Goal: Task Accomplishment & Management: Complete application form

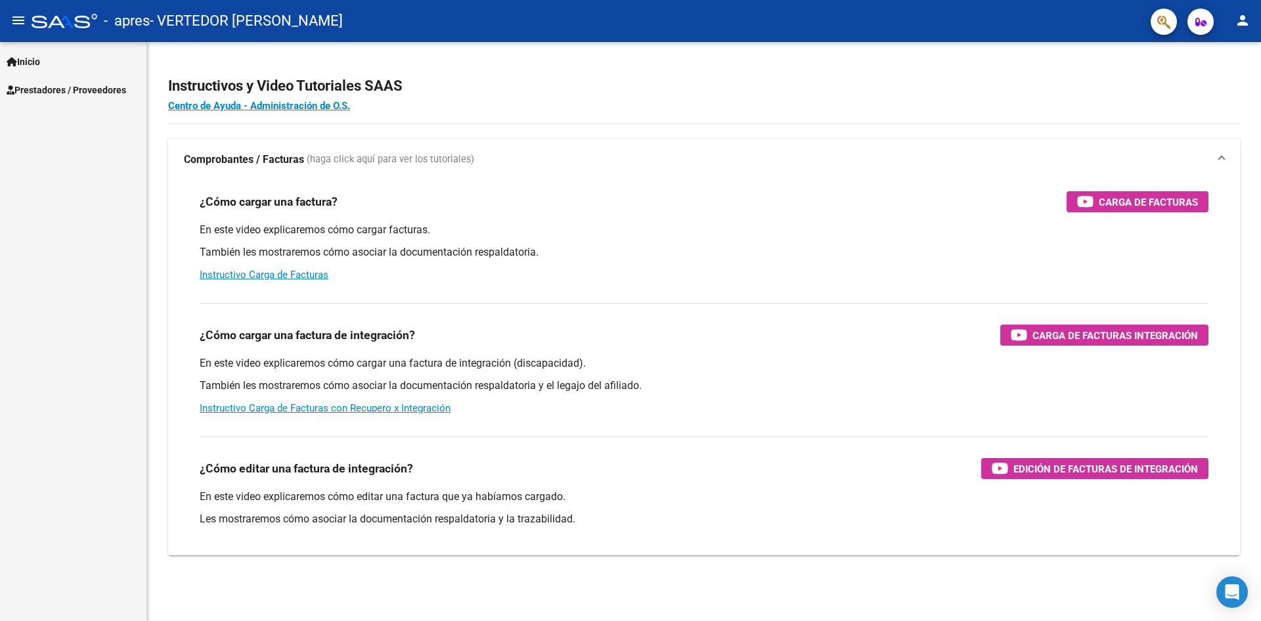
click at [48, 87] on span "Prestadores / Proveedores" at bounding box center [67, 90] width 120 height 14
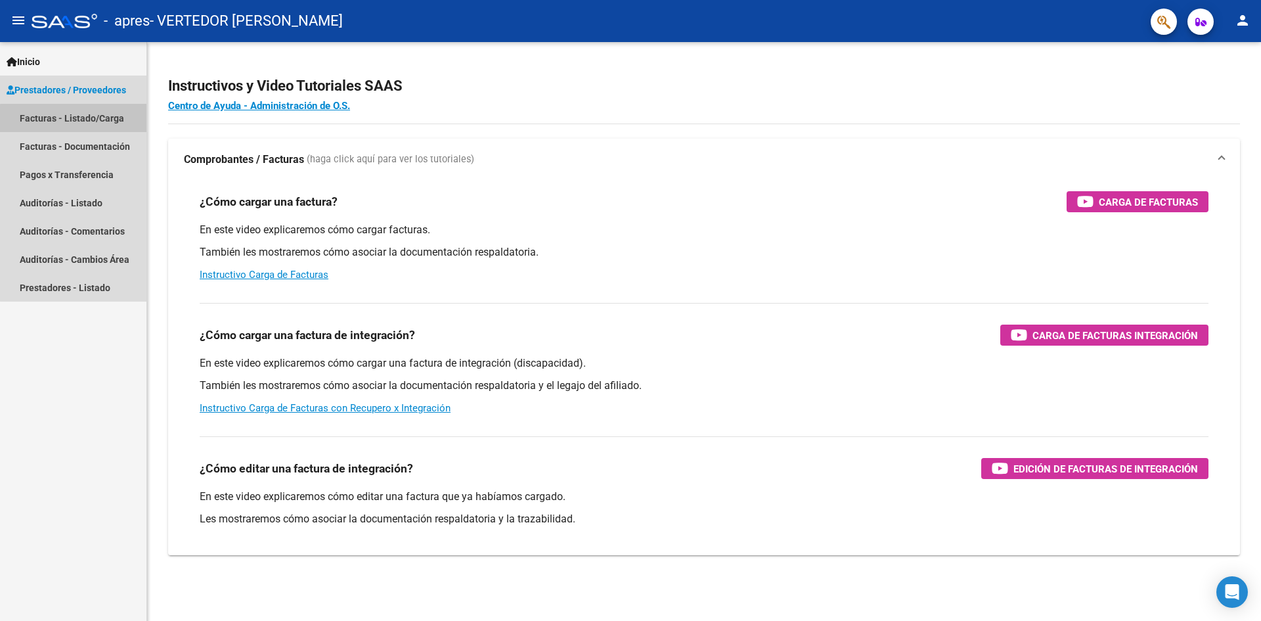
click at [85, 120] on link "Facturas - Listado/Carga" at bounding box center [73, 118] width 146 height 28
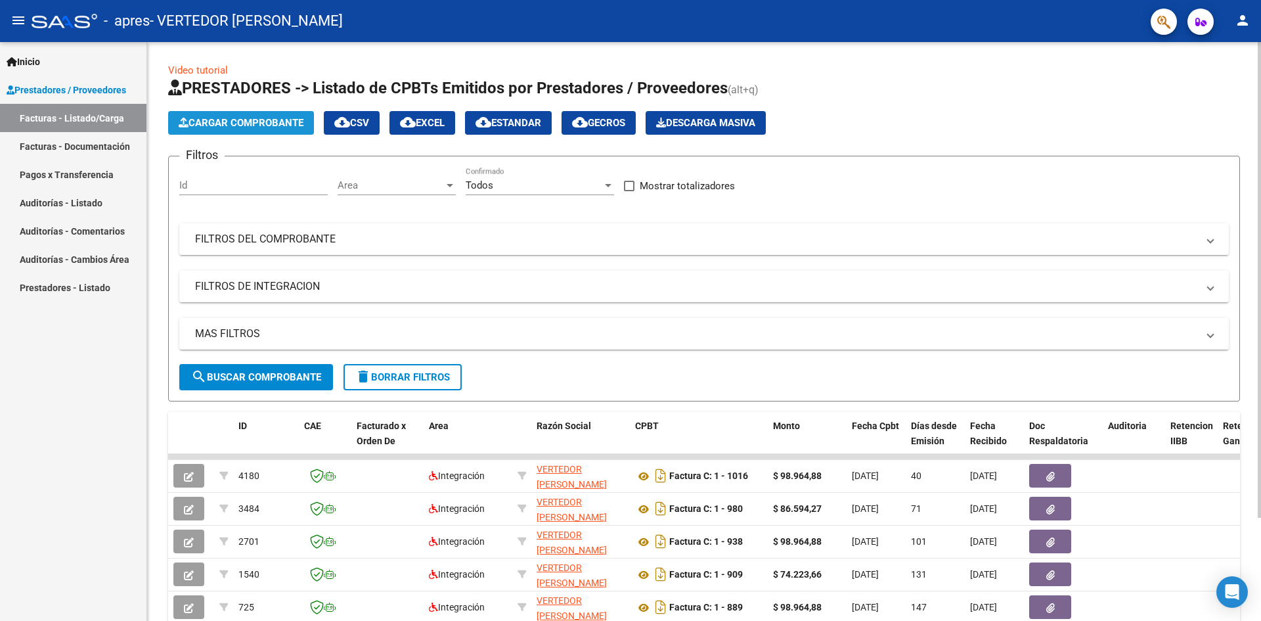
click at [271, 118] on span "Cargar Comprobante" at bounding box center [241, 123] width 125 height 12
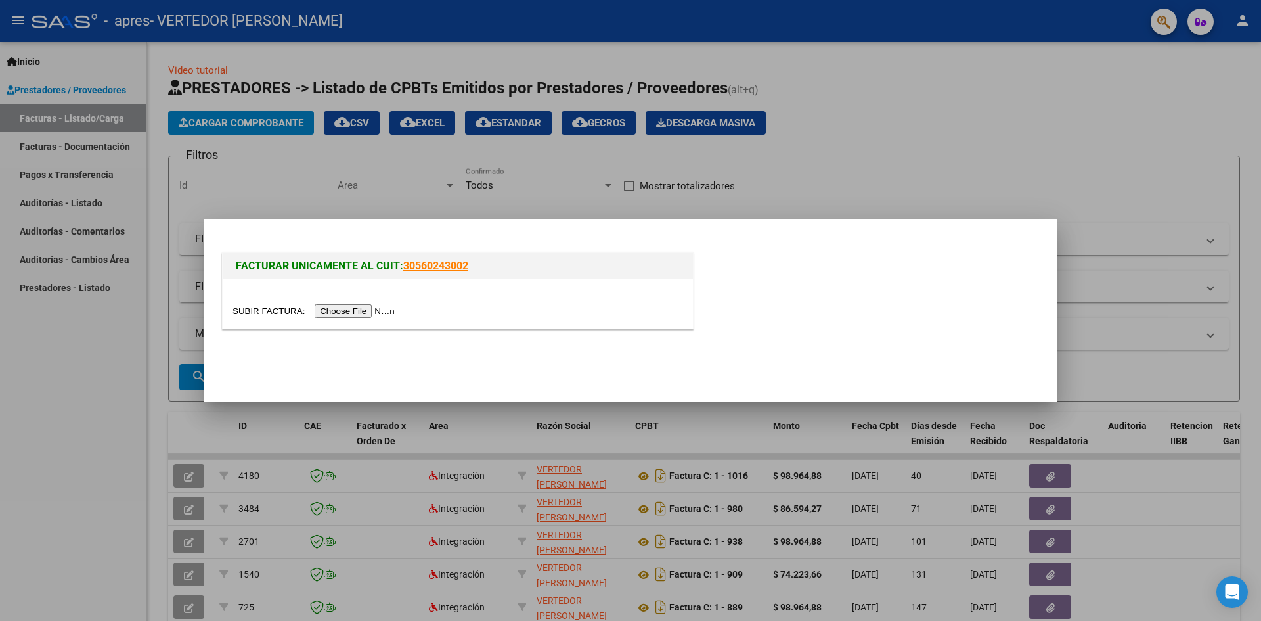
click at [346, 305] on input "file" at bounding box center [315, 311] width 166 height 14
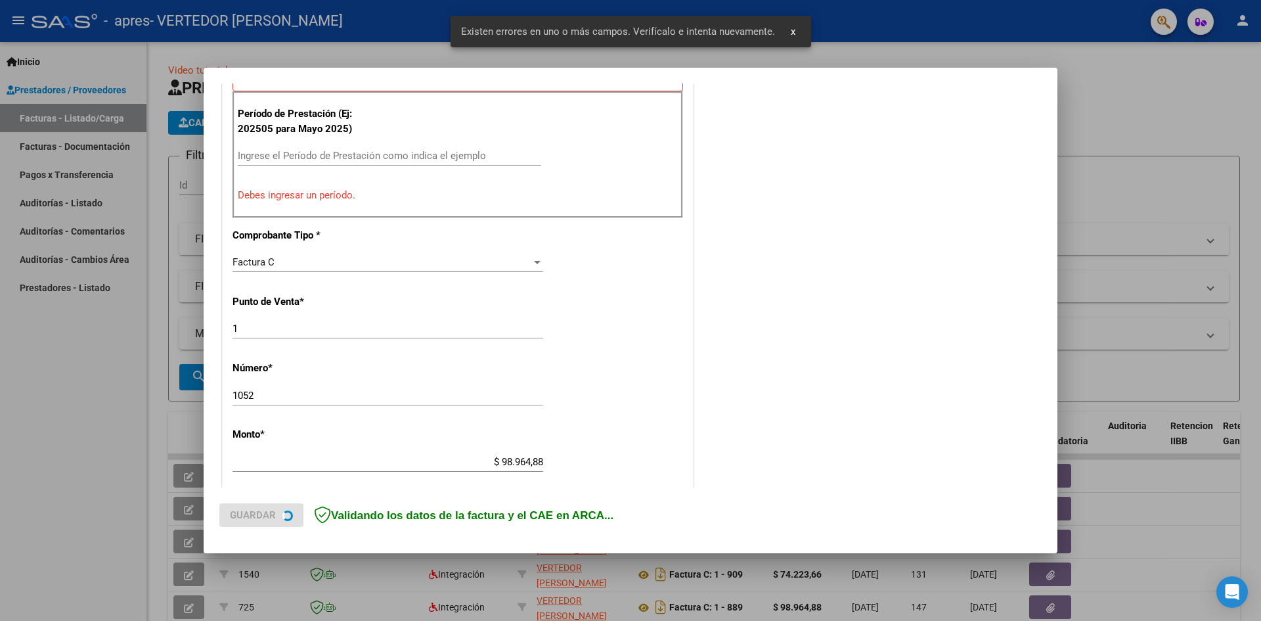
scroll to position [405, 0]
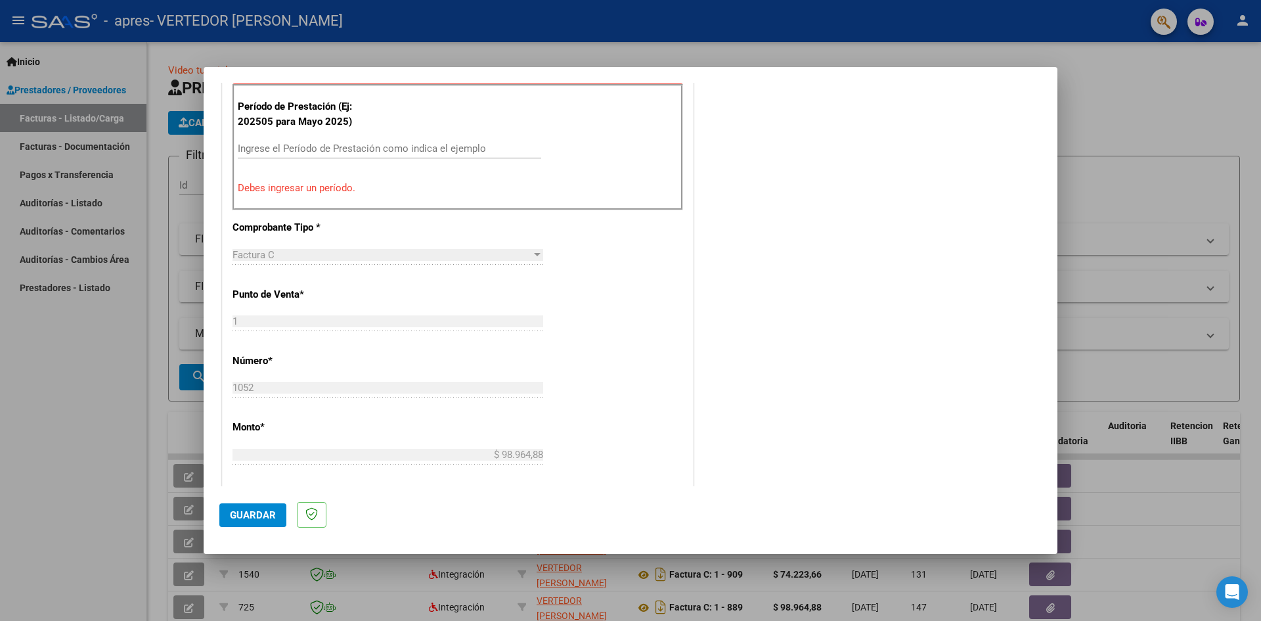
click at [322, 141] on div "Ingrese el Período de Prestación como indica el ejemplo" at bounding box center [389, 149] width 303 height 20
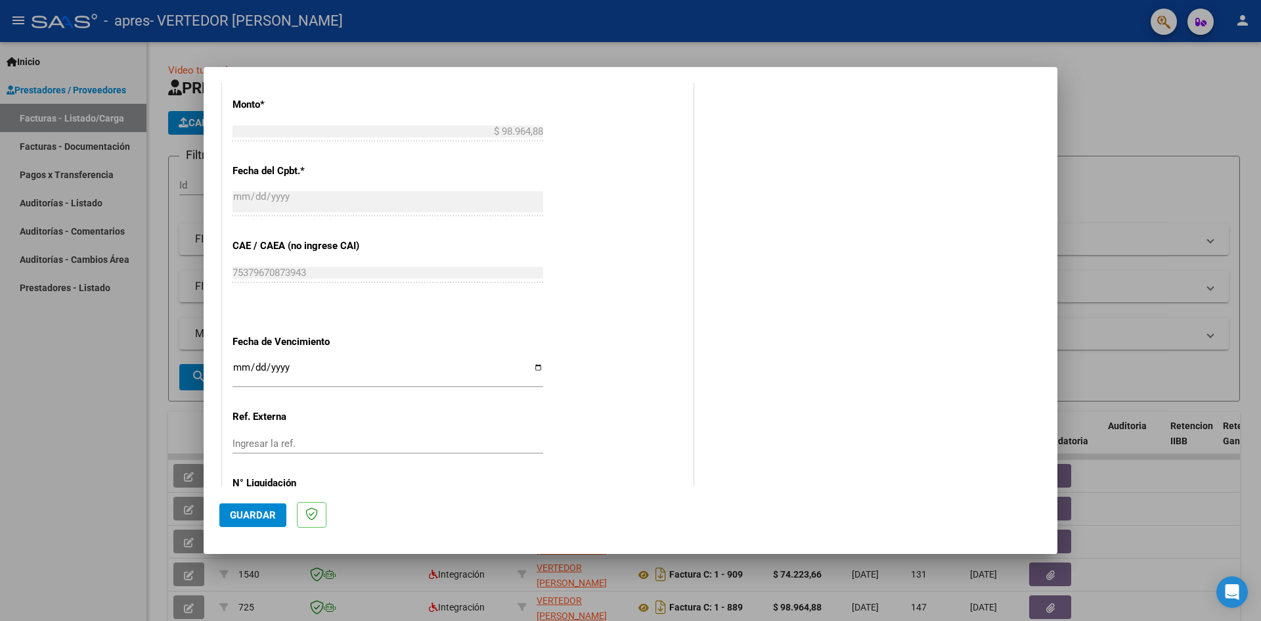
scroll to position [752, 0]
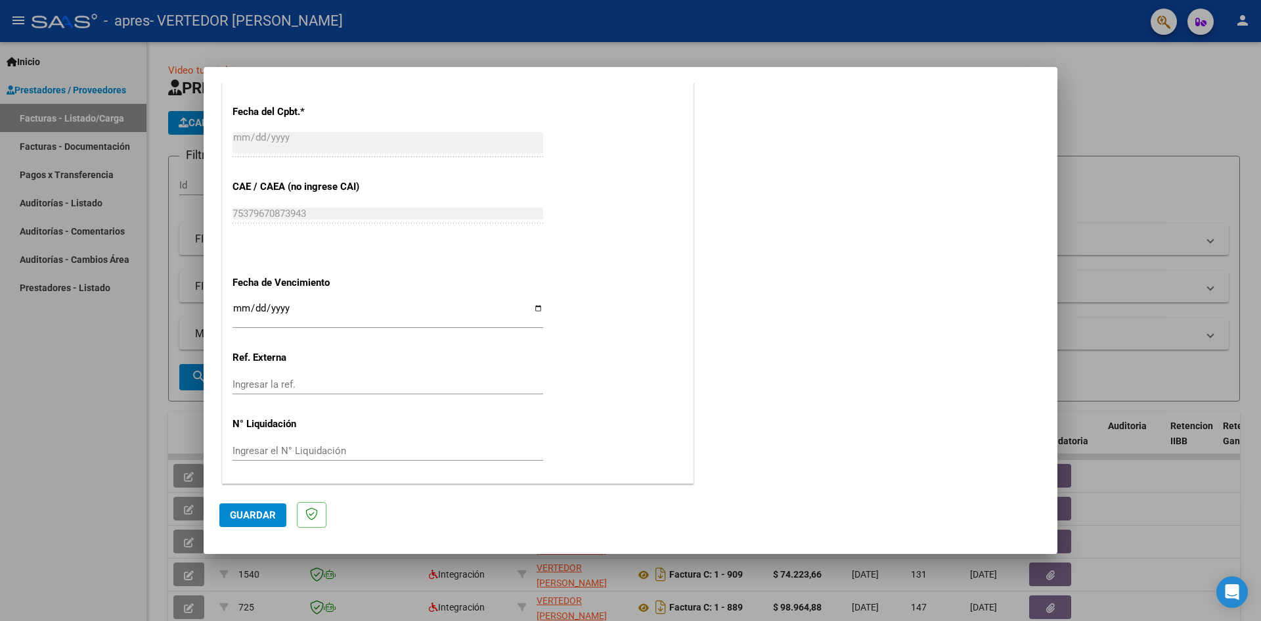
type input "202508"
click at [532, 309] on input "Ingresar la fecha" at bounding box center [387, 313] width 311 height 21
type input "[DATE]"
click at [263, 511] on span "Guardar" at bounding box center [253, 515] width 46 height 12
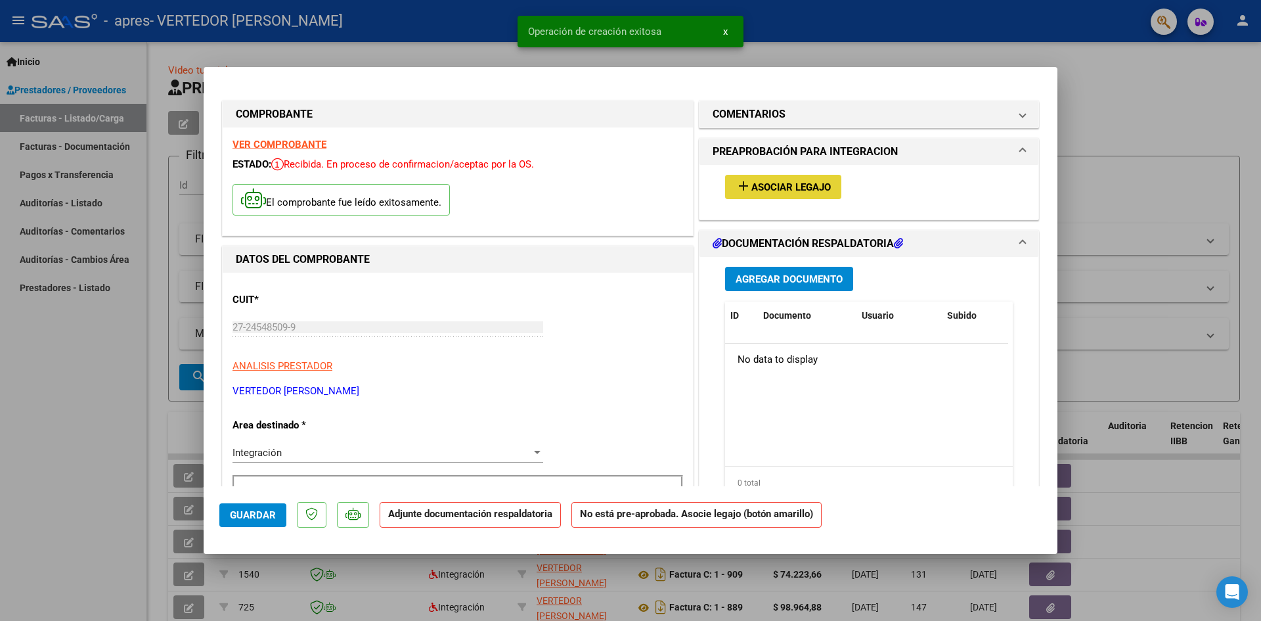
click at [766, 188] on span "Asociar Legajo" at bounding box center [790, 187] width 79 height 12
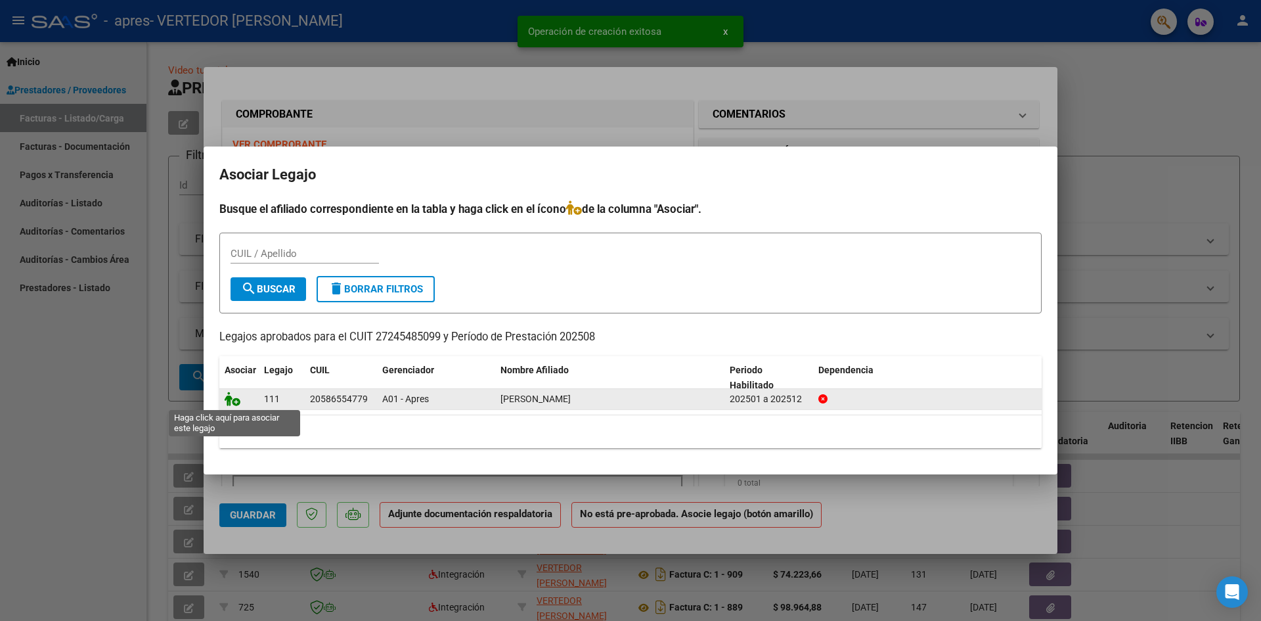
click at [236, 399] on icon at bounding box center [233, 398] width 16 height 14
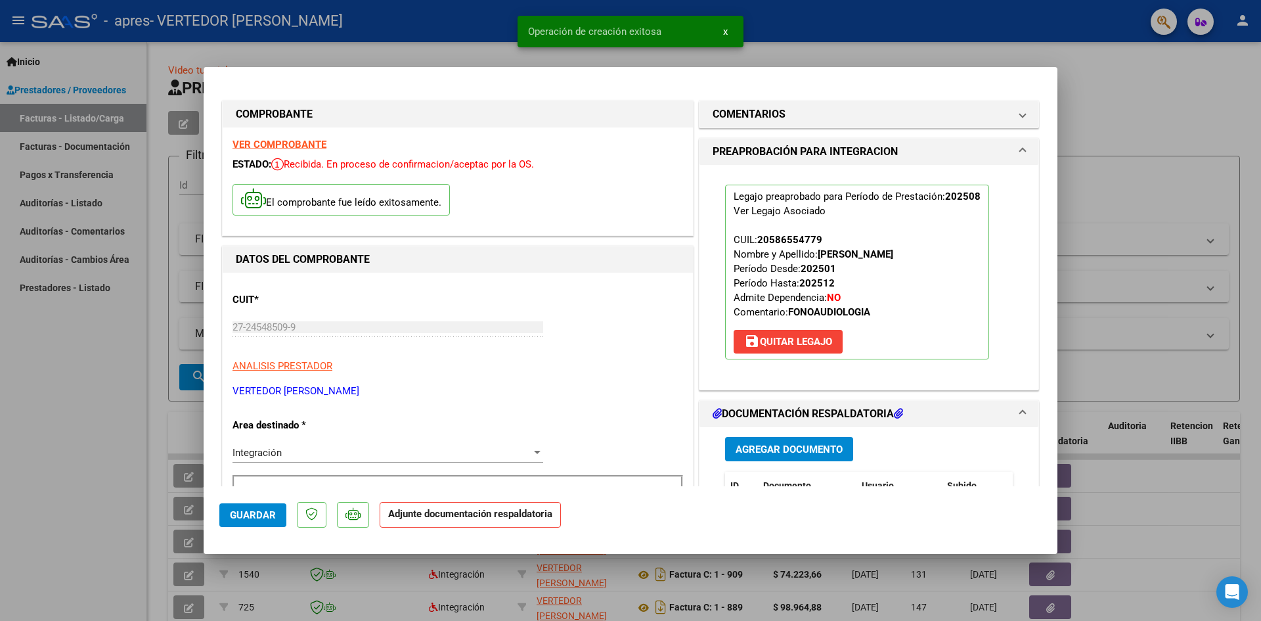
click at [768, 453] on span "Agregar Documento" at bounding box center [788, 449] width 107 height 12
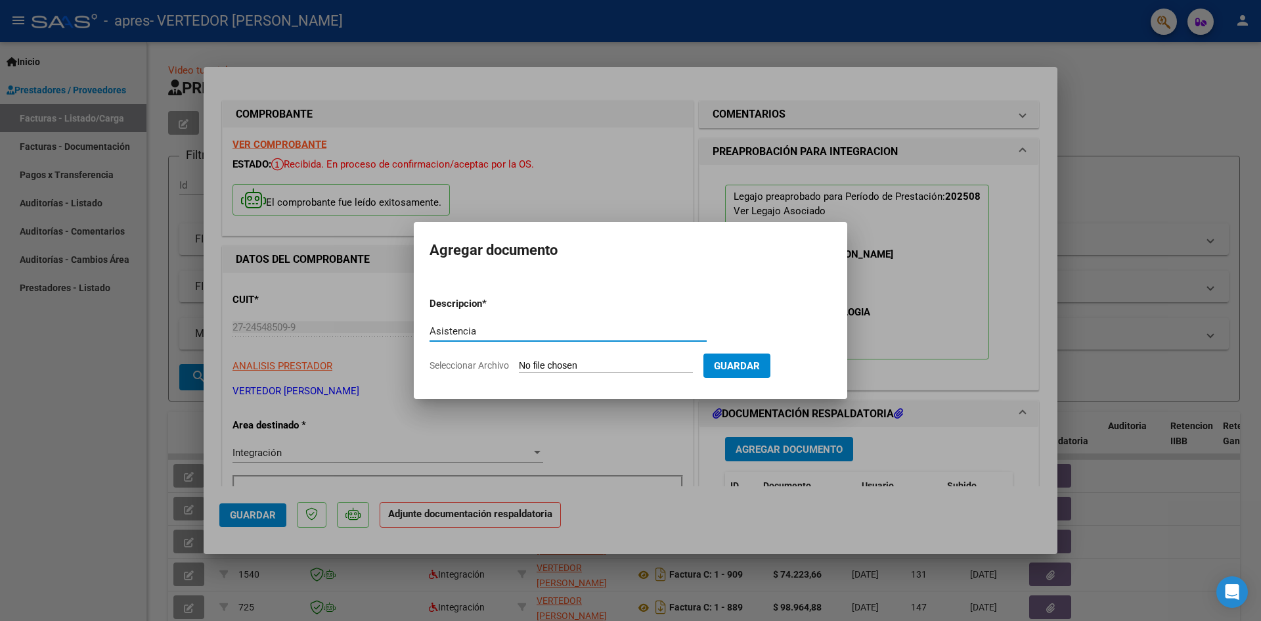
type input "Asistencia"
click at [542, 370] on input "Seleccionar Archivo" at bounding box center [606, 366] width 174 height 12
type input "C:\fakepath\Asistencia Gomez.pdf"
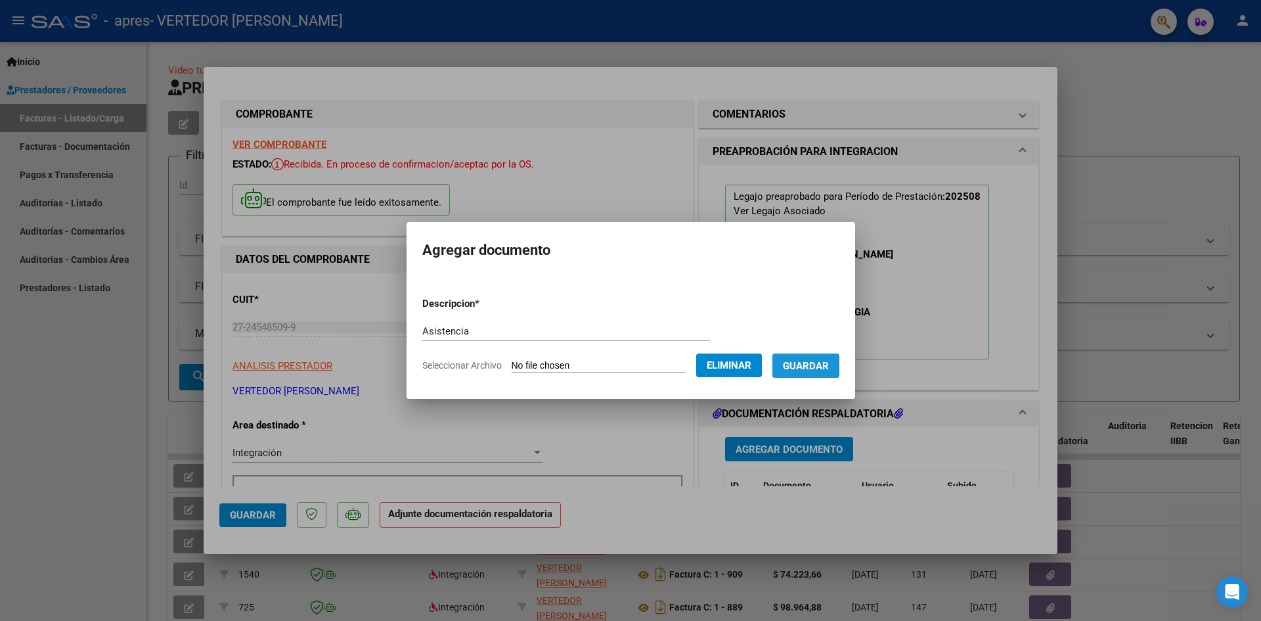
click at [829, 366] on span "Guardar" at bounding box center [806, 366] width 46 height 12
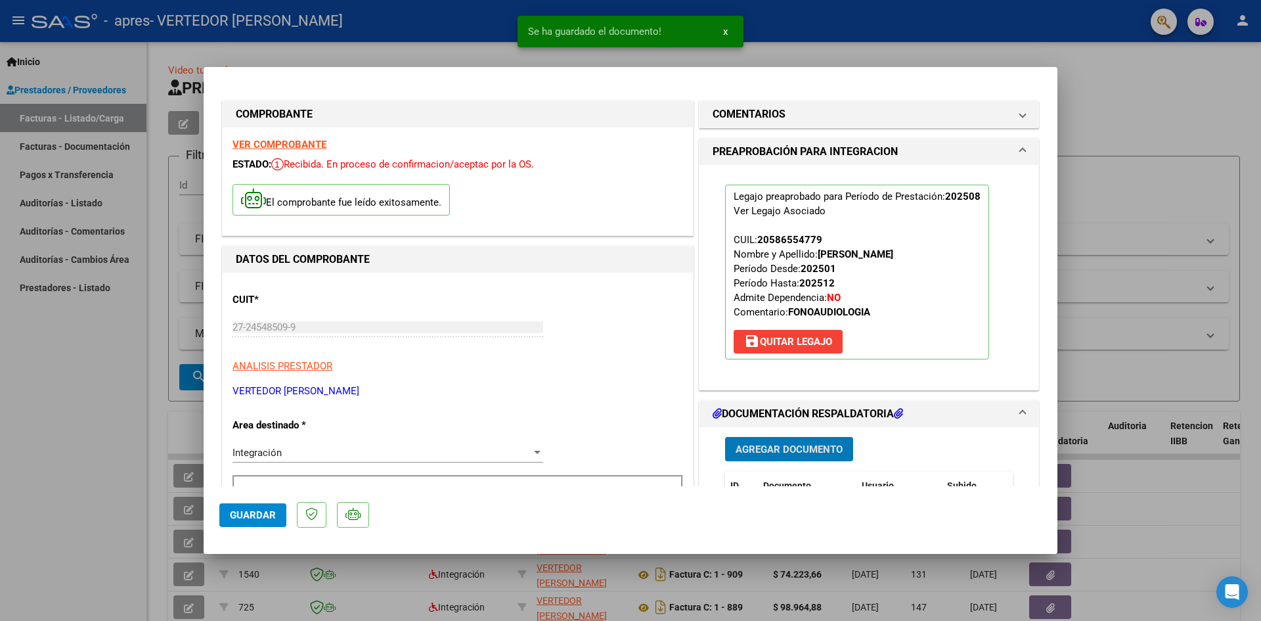
click at [269, 515] on span "Guardar" at bounding box center [253, 515] width 46 height 12
click at [131, 469] on div at bounding box center [630, 310] width 1261 height 621
type input "$ 0,00"
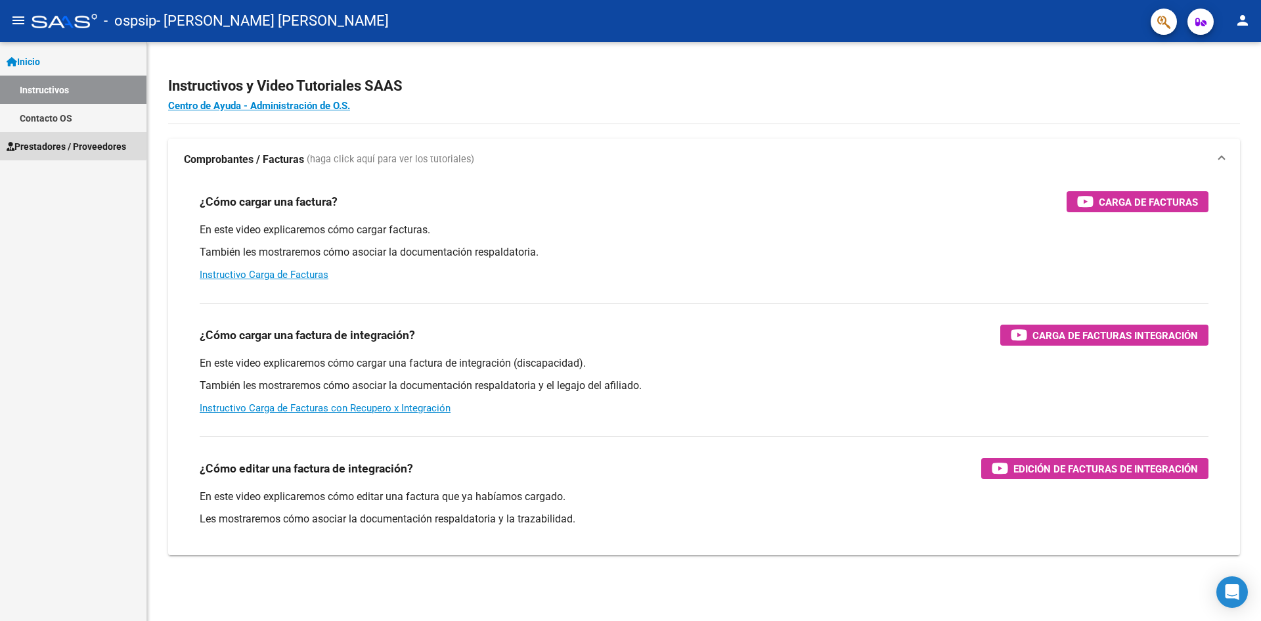
click at [54, 144] on span "Prestadores / Proveedores" at bounding box center [67, 146] width 120 height 14
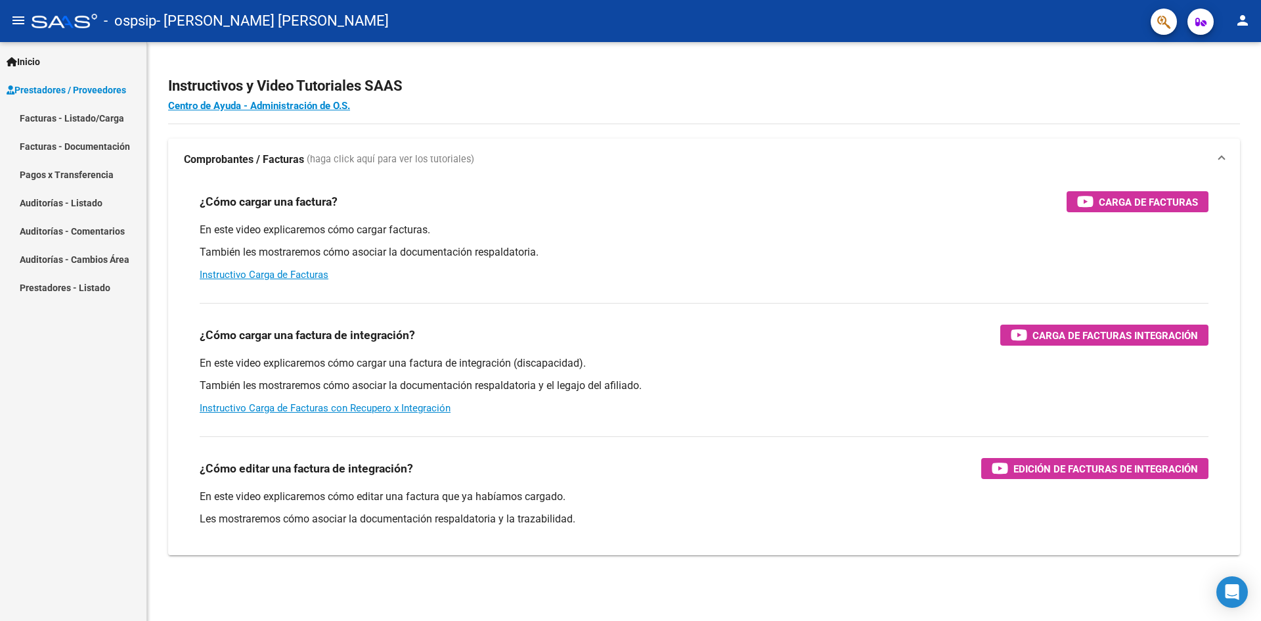
click at [73, 118] on link "Facturas - Listado/Carga" at bounding box center [73, 118] width 146 height 28
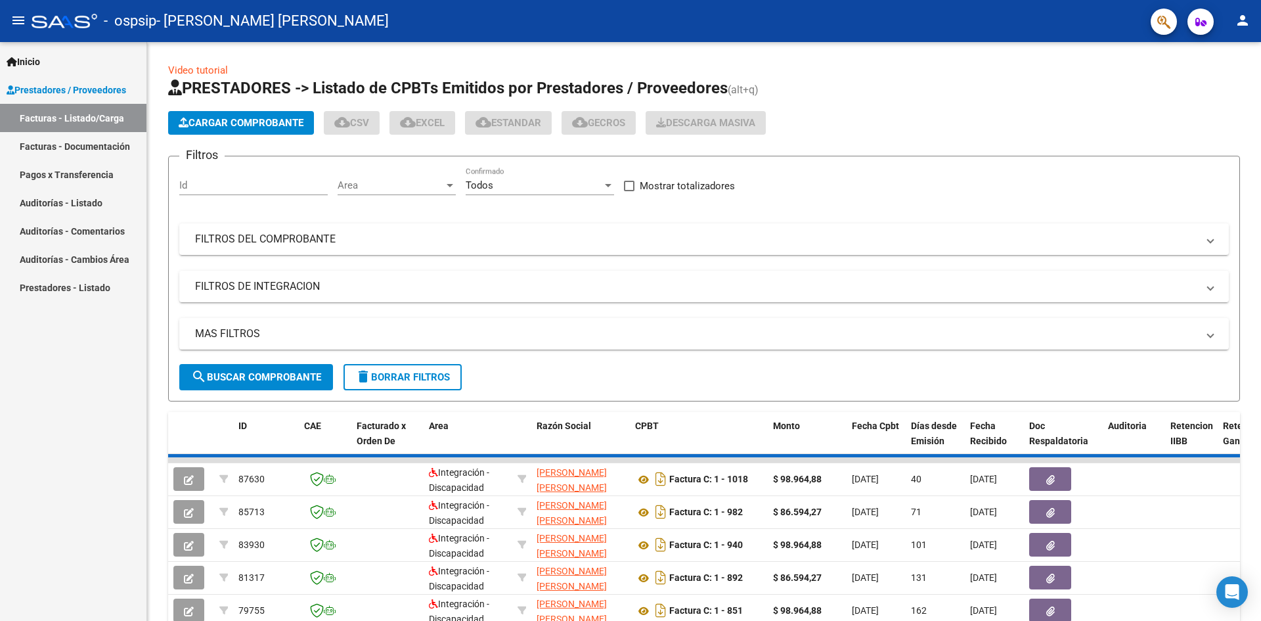
click at [232, 118] on span "Cargar Comprobante" at bounding box center [241, 123] width 125 height 12
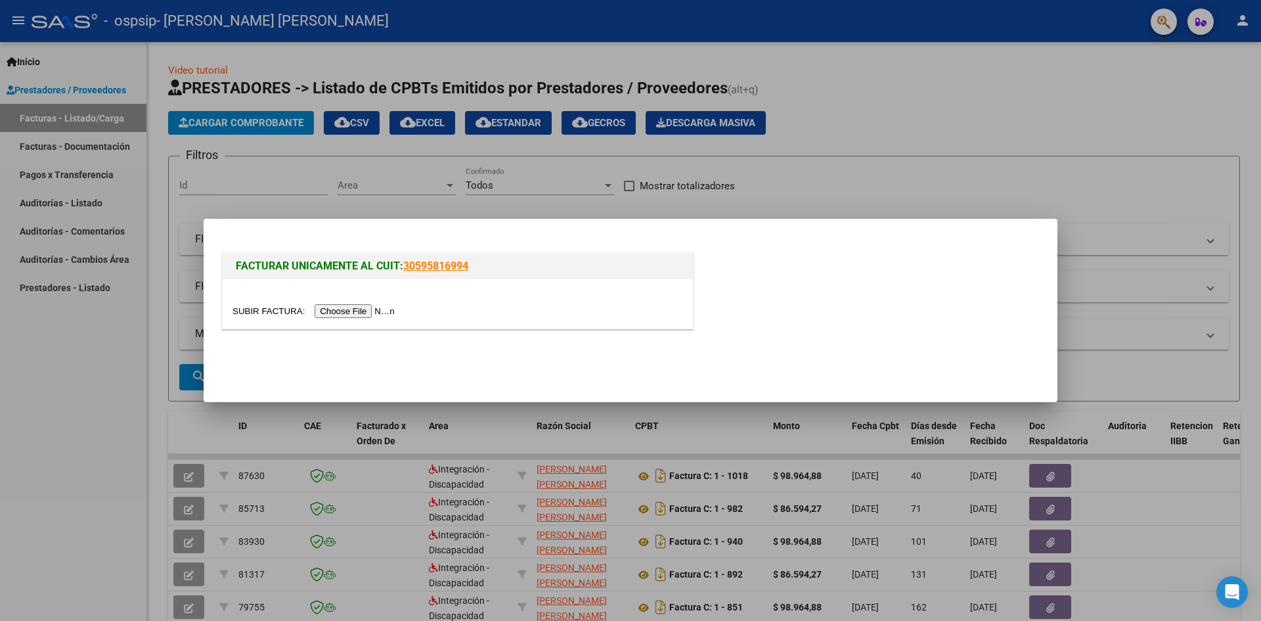
click at [381, 307] on input "file" at bounding box center [315, 311] width 166 height 14
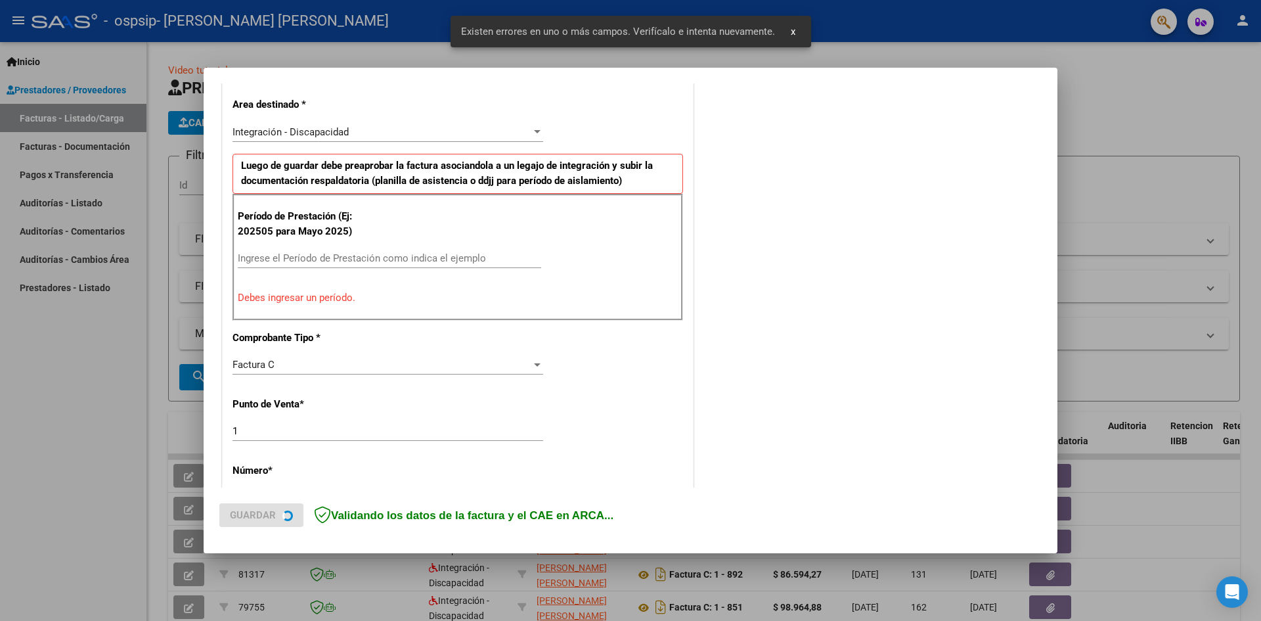
scroll to position [297, 0]
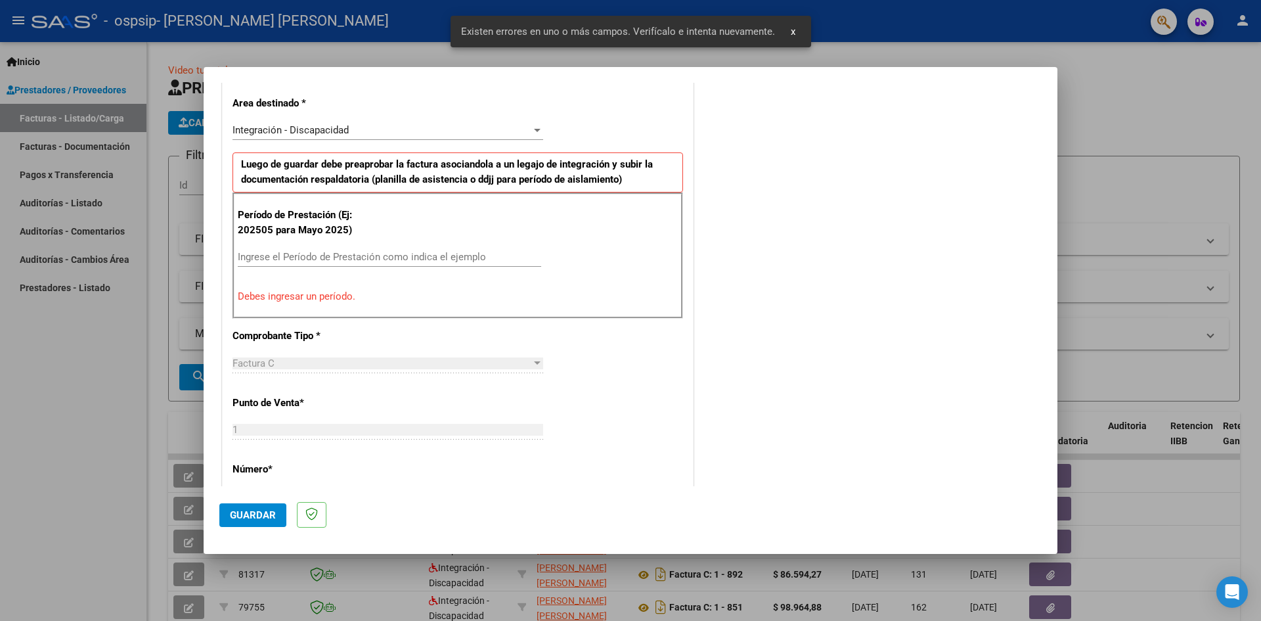
click at [286, 251] on input "Ingrese el Período de Prestación como indica el ejemplo" at bounding box center [389, 257] width 303 height 12
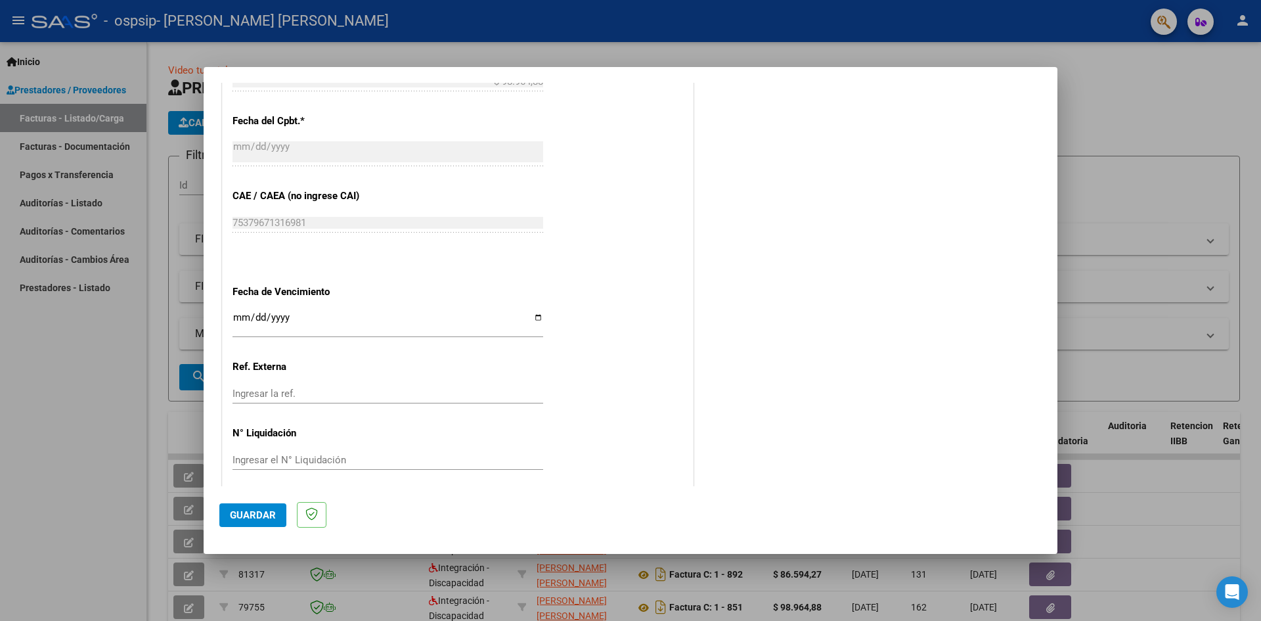
scroll to position [752, 0]
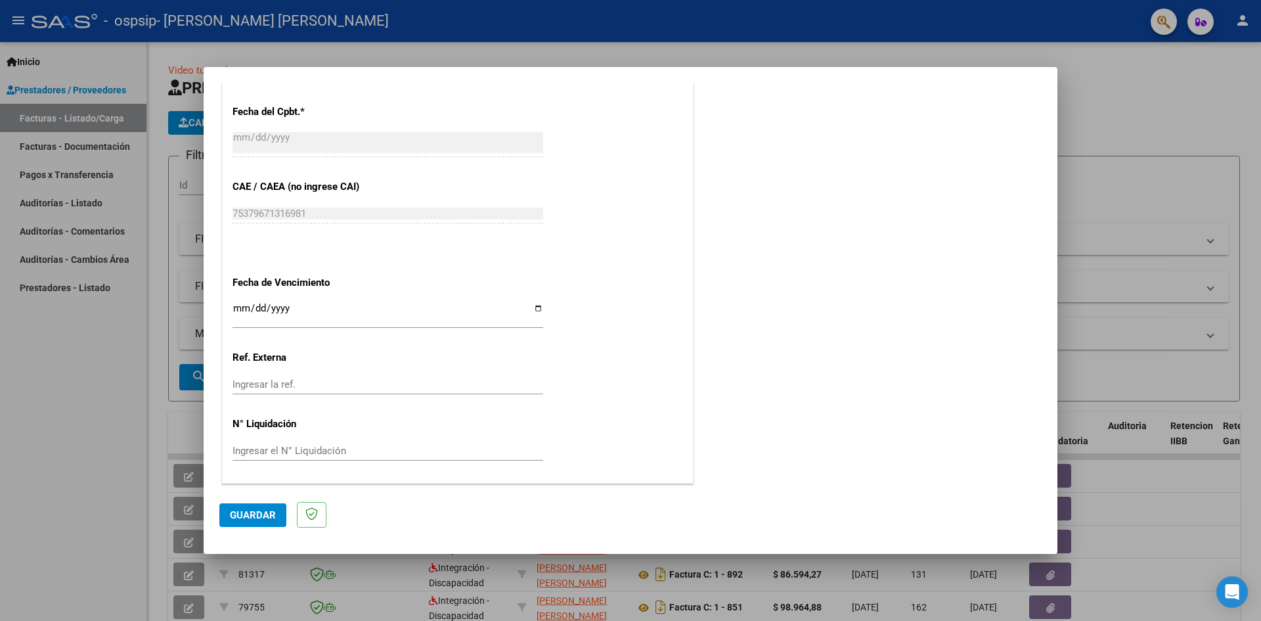
type input "202508"
click at [535, 310] on input "Ingresar la fecha" at bounding box center [387, 313] width 311 height 21
type input "[DATE]"
click at [262, 518] on span "Guardar" at bounding box center [253, 515] width 46 height 12
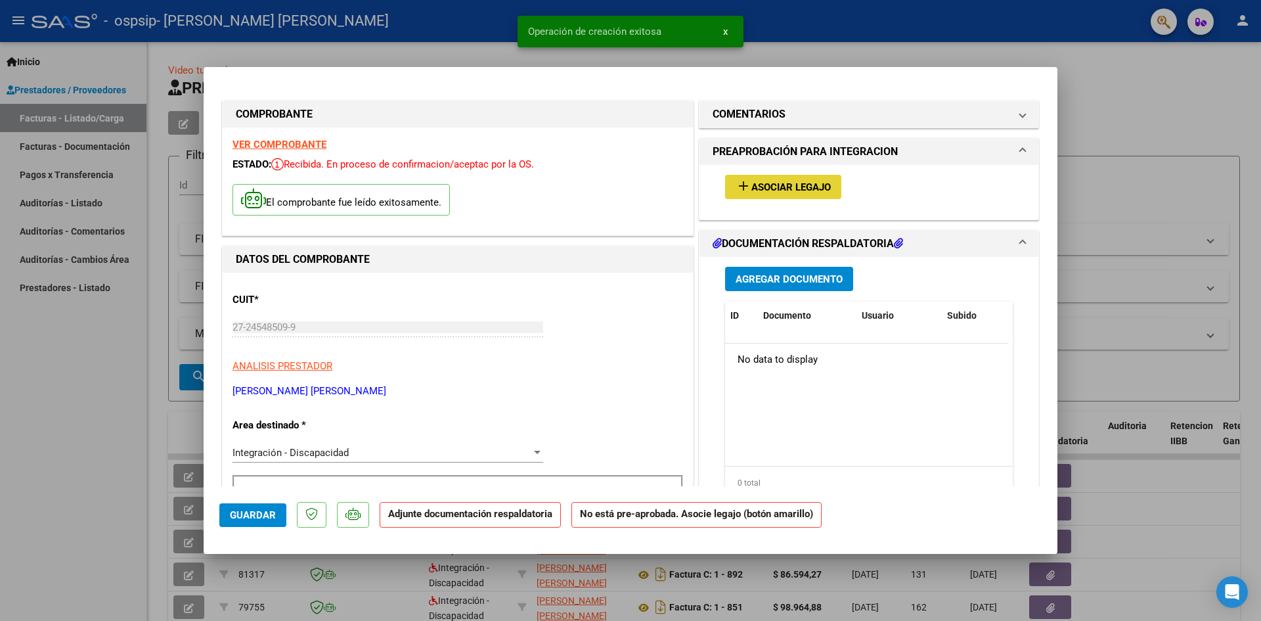
click at [817, 175] on button "add Asociar Legajo" at bounding box center [783, 187] width 116 height 24
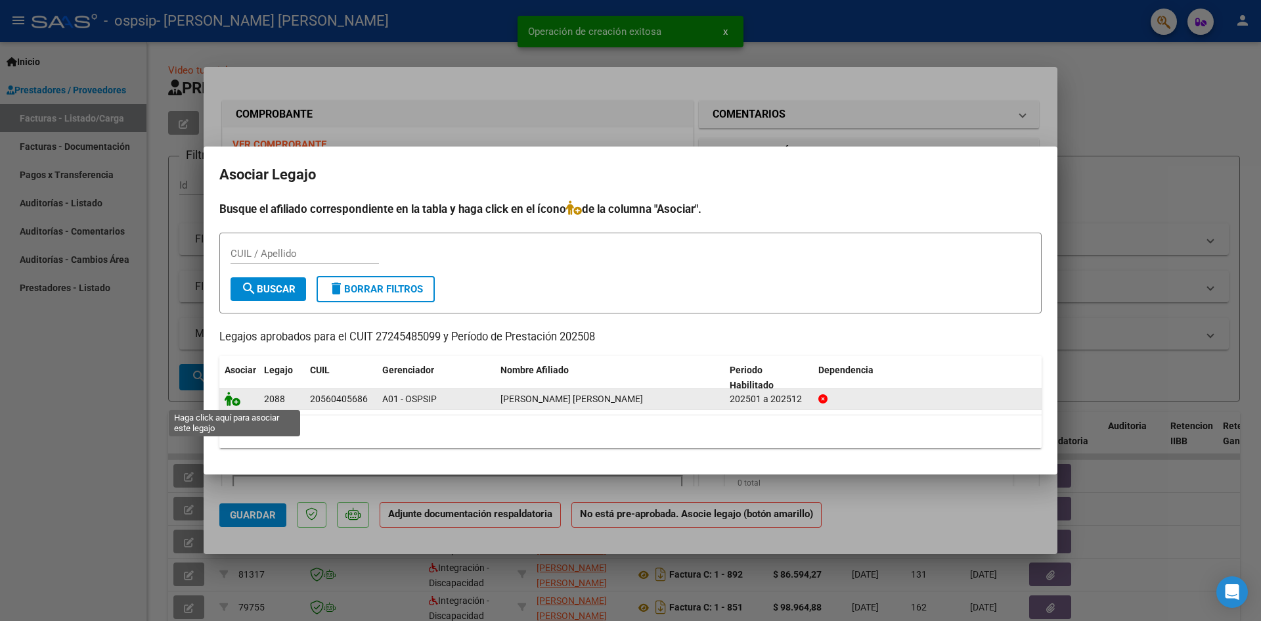
click at [231, 397] on icon at bounding box center [233, 398] width 16 height 14
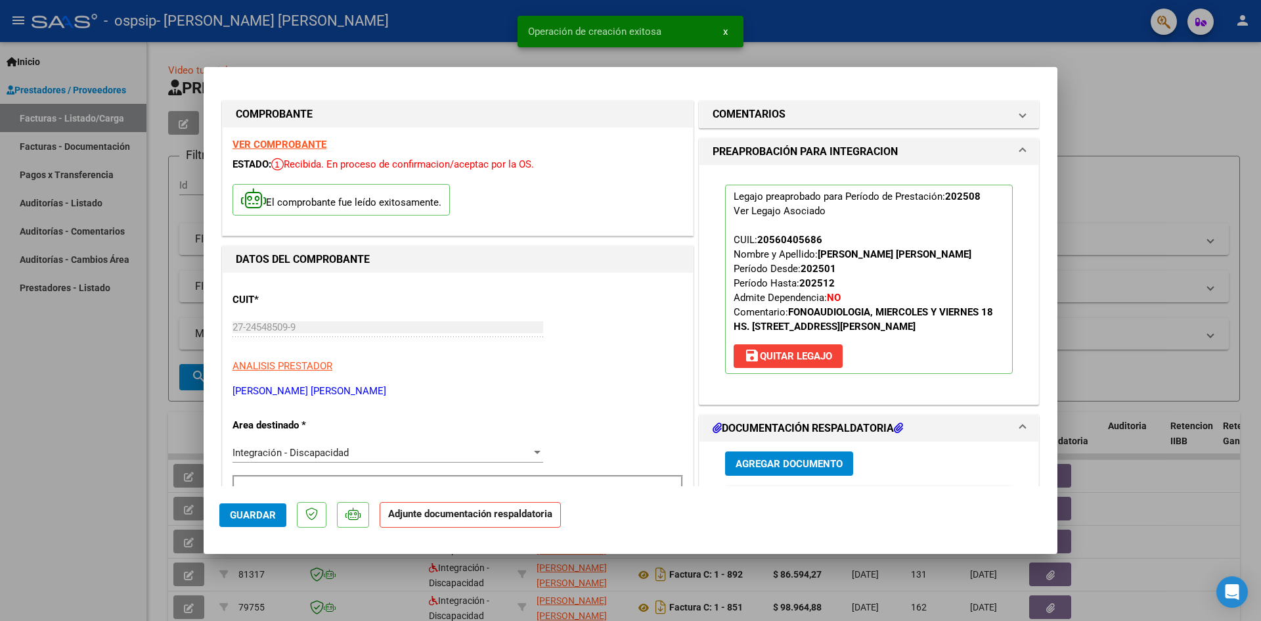
click at [785, 468] on span "Agregar Documento" at bounding box center [788, 464] width 107 height 12
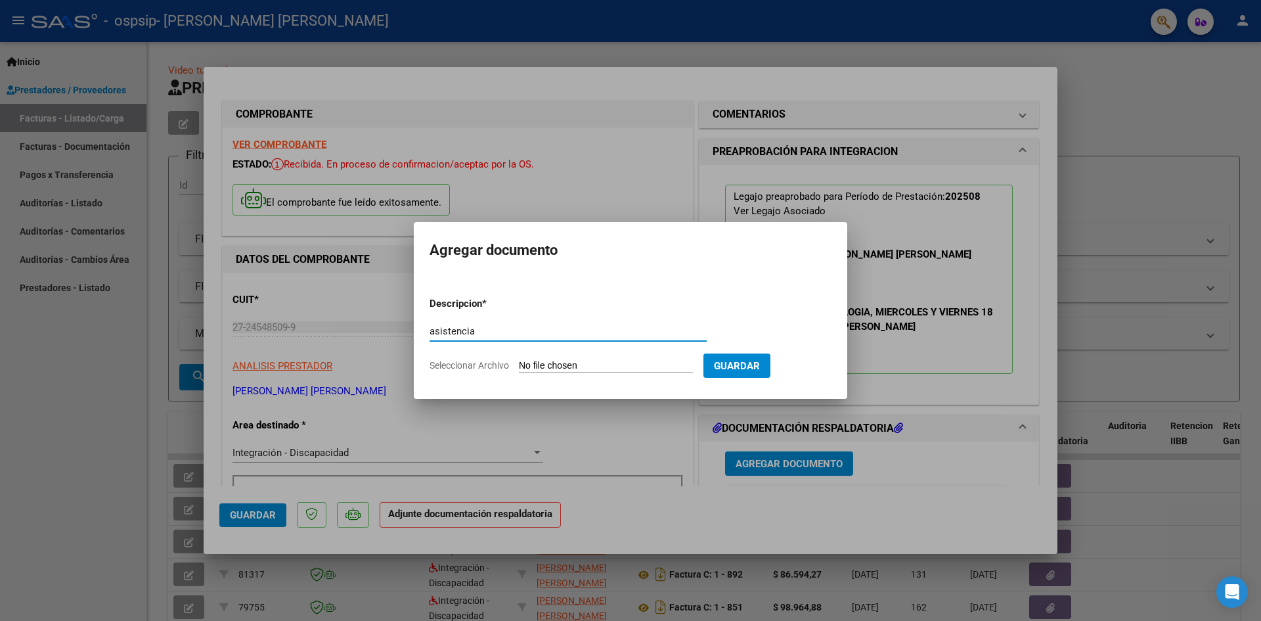
type input "asistencia"
click at [533, 364] on input "Seleccionar Archivo" at bounding box center [606, 366] width 174 height 12
type input "C:\fakepath\Asistencia Veron.pdf"
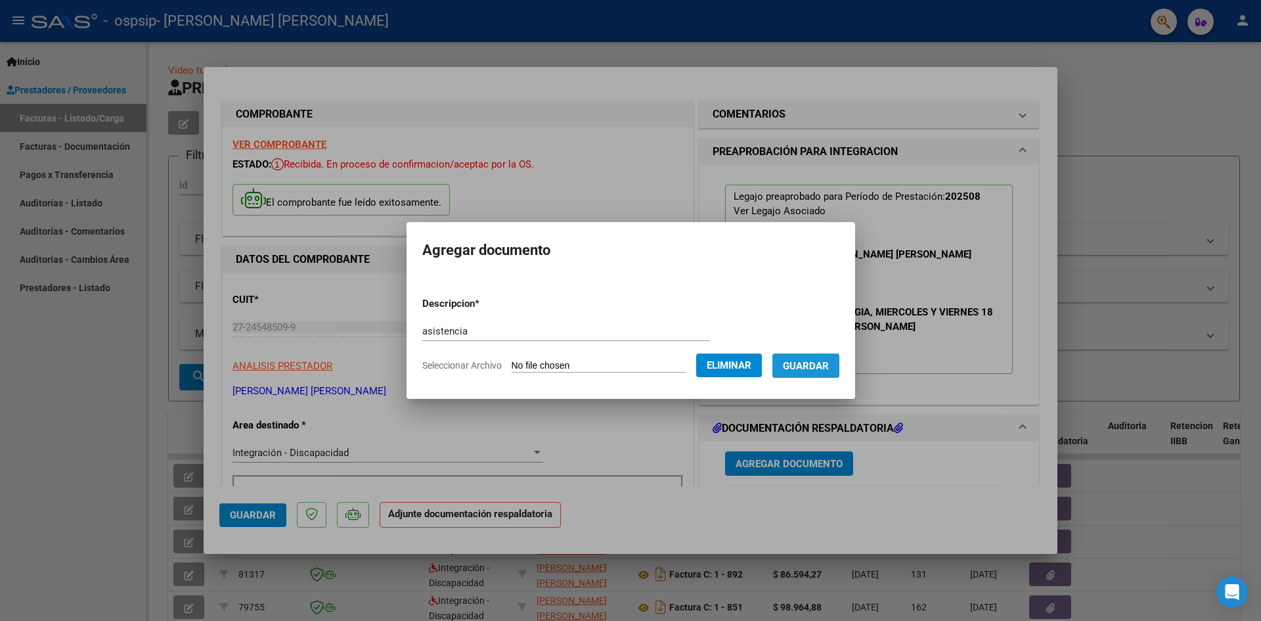
click at [827, 366] on span "Guardar" at bounding box center [806, 366] width 46 height 12
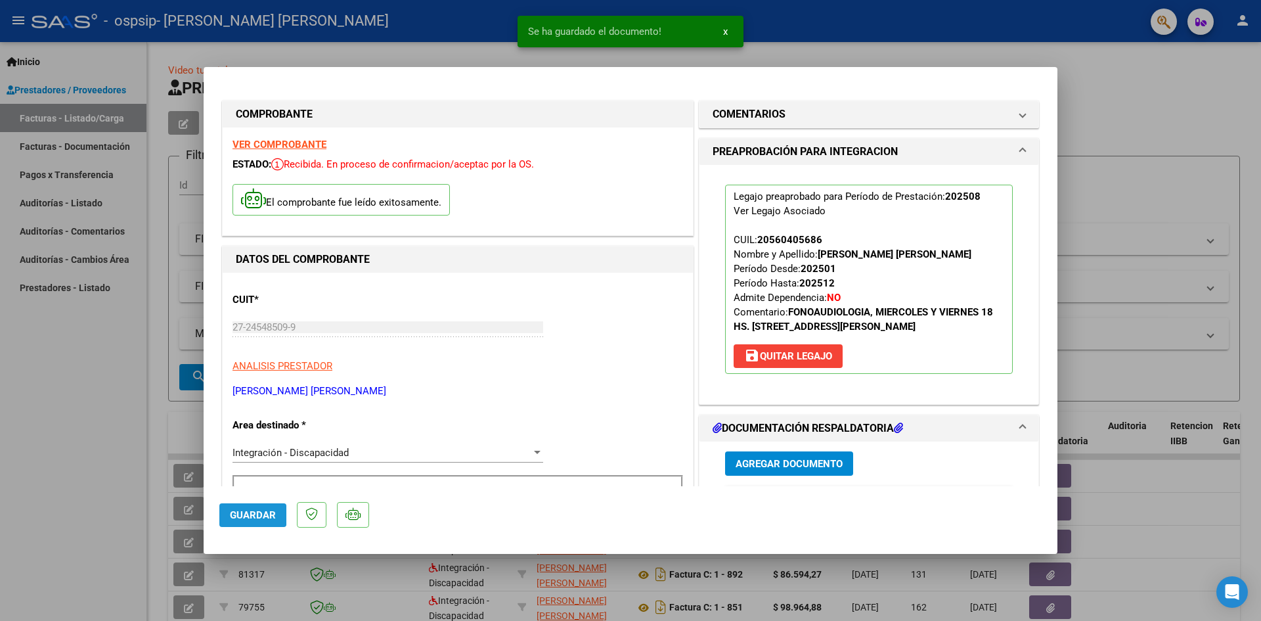
click at [244, 511] on span "Guardar" at bounding box center [253, 515] width 46 height 12
click at [76, 427] on div at bounding box center [630, 310] width 1261 height 621
type input "$ 0,00"
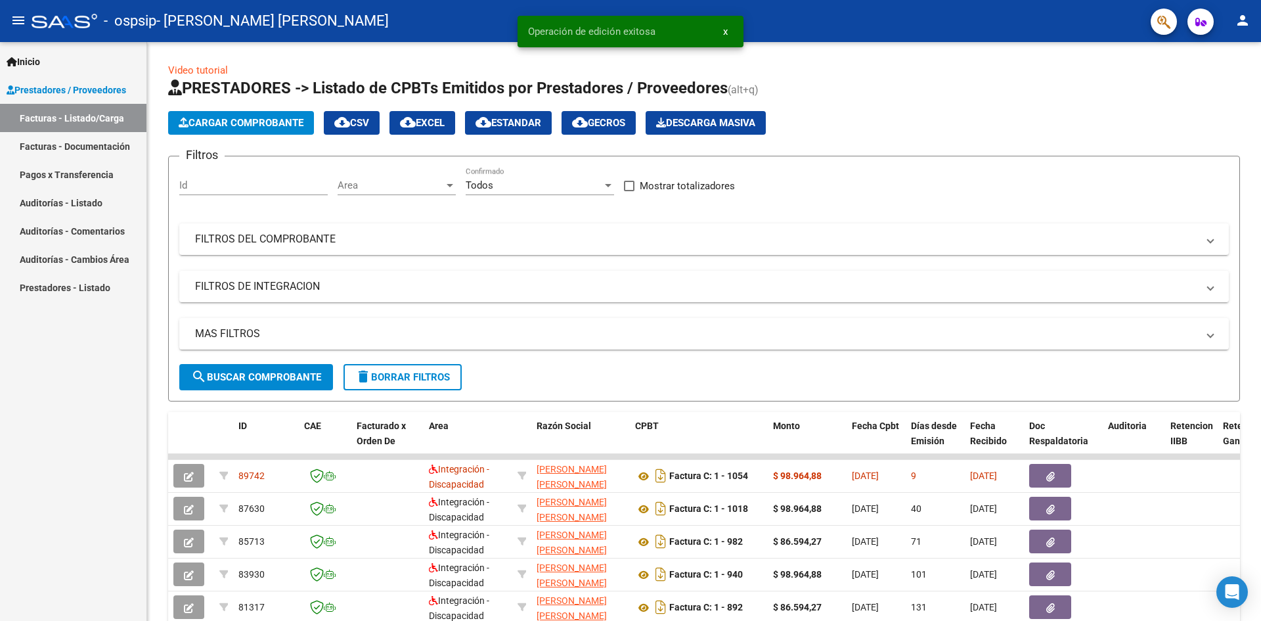
click at [728, 32] on button "x" at bounding box center [725, 32] width 26 height 24
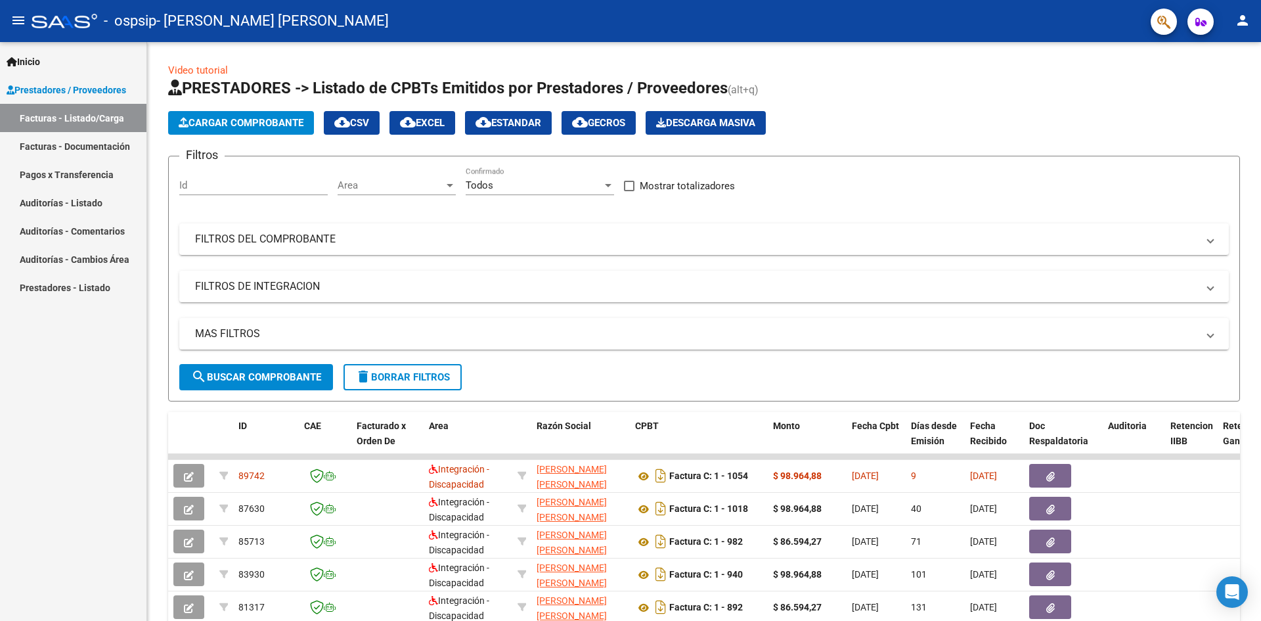
click at [1247, 20] on mat-icon "person" at bounding box center [1242, 20] width 16 height 16
click at [1191, 80] on mat-icon "exit_to_app" at bounding box center [1194, 86] width 16 height 16
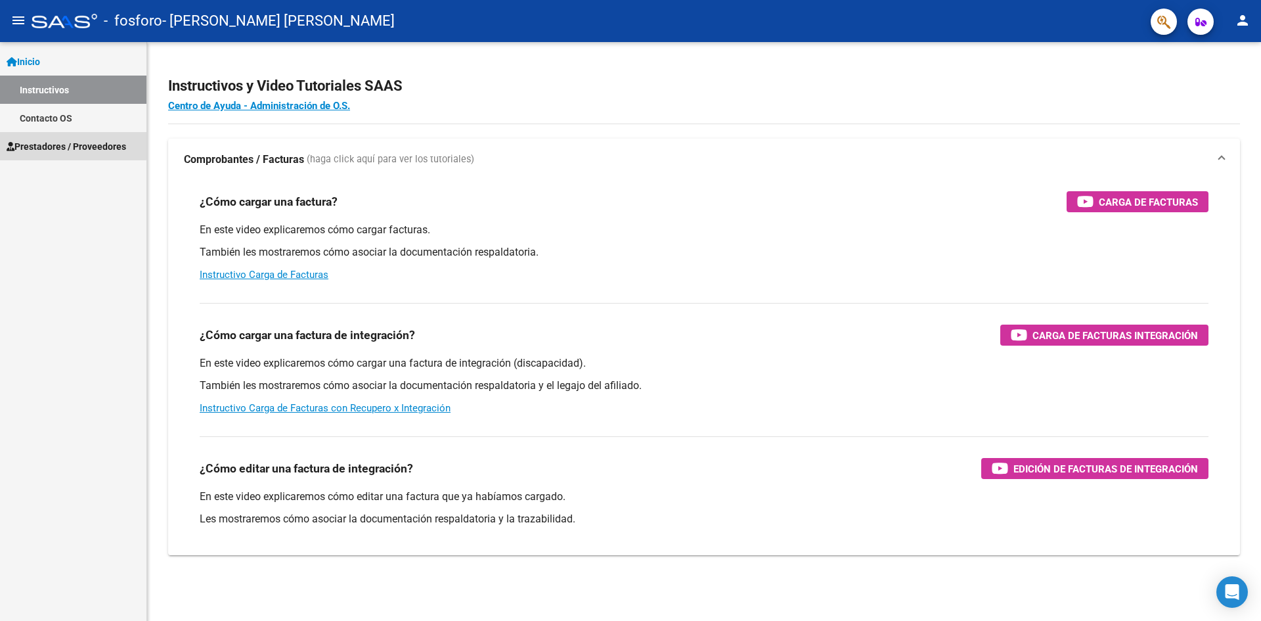
click at [68, 139] on span "Prestadores / Proveedores" at bounding box center [67, 146] width 120 height 14
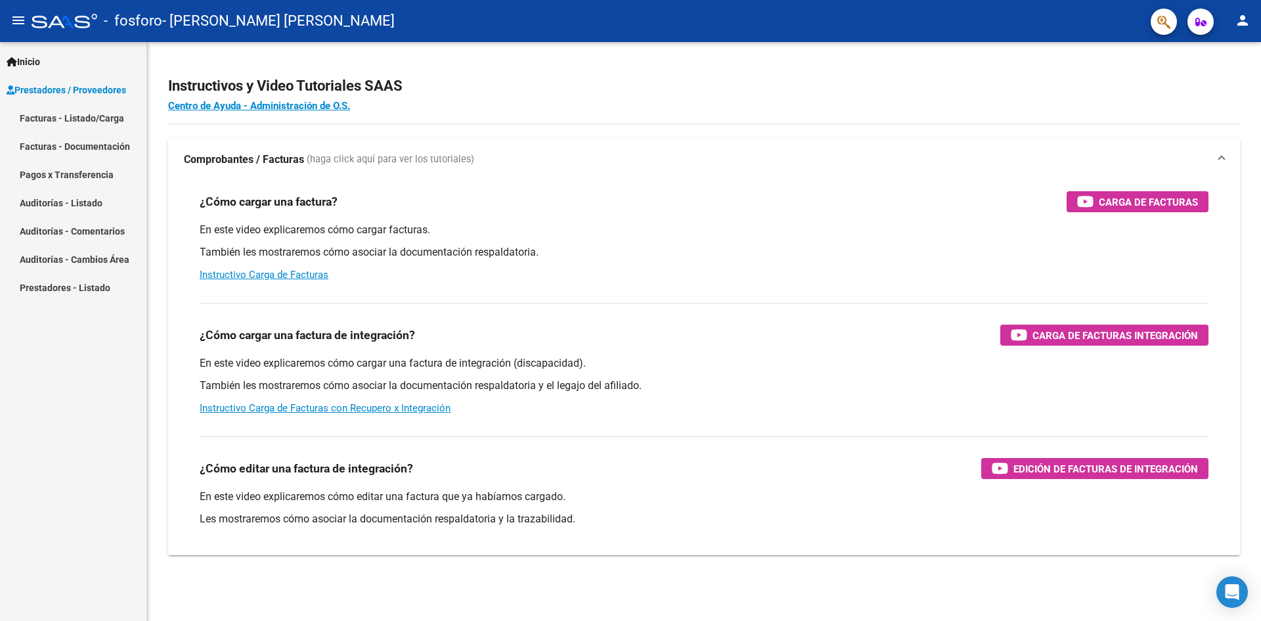
click at [95, 112] on link "Facturas - Listado/Carga" at bounding box center [73, 118] width 146 height 28
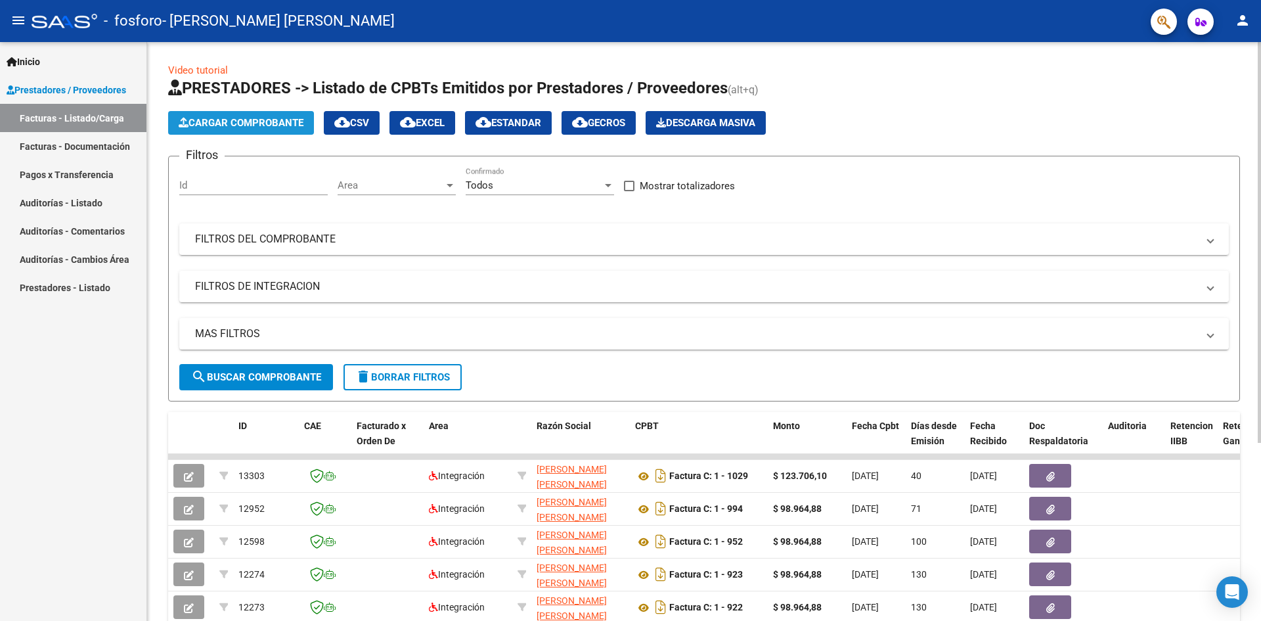
click at [287, 121] on span "Cargar Comprobante" at bounding box center [241, 123] width 125 height 12
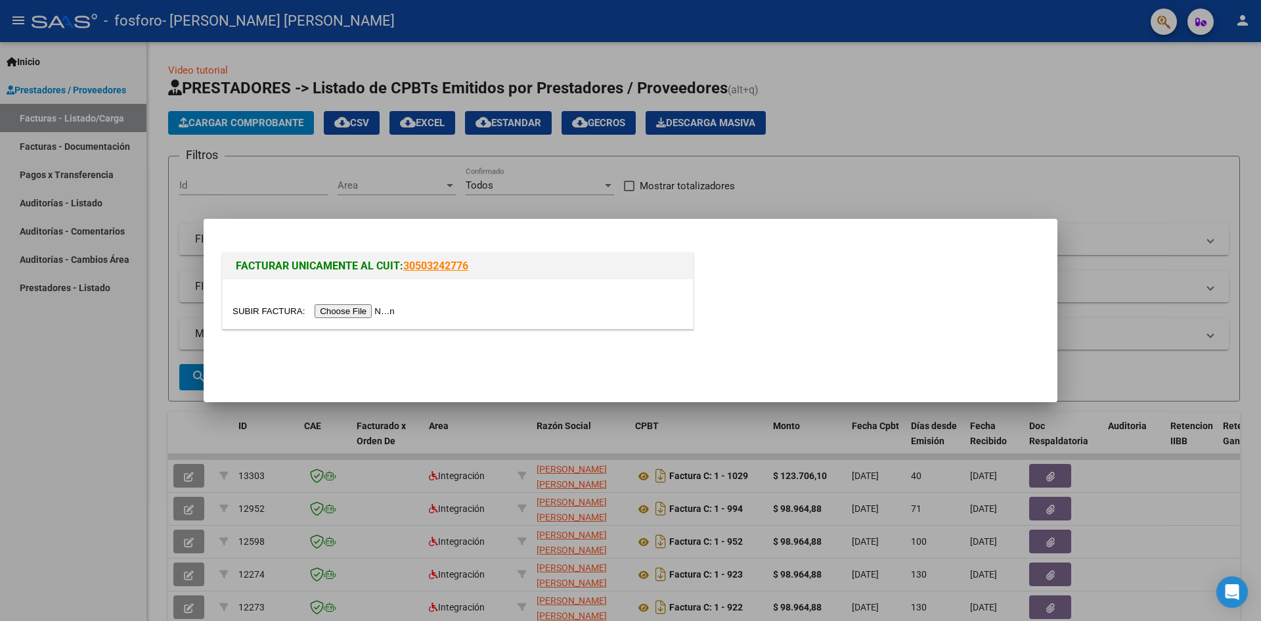
click at [382, 309] on input "file" at bounding box center [315, 311] width 166 height 14
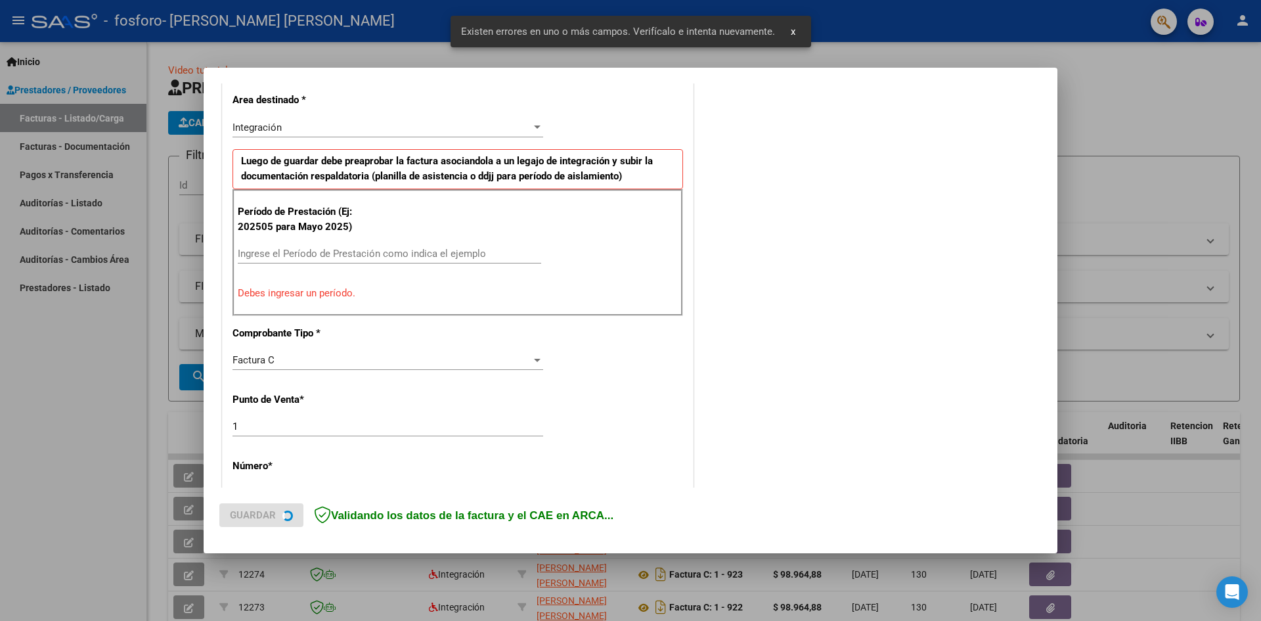
scroll to position [355, 0]
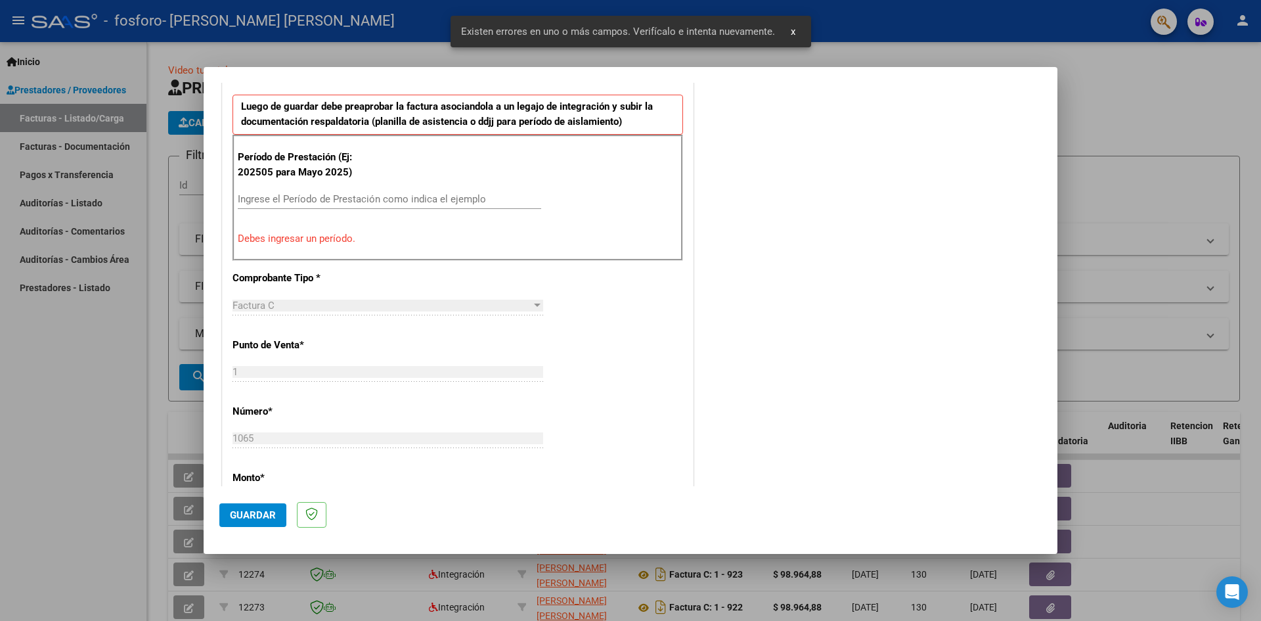
click at [316, 207] on div "Ingrese el Período de Prestación como indica el ejemplo" at bounding box center [389, 199] width 303 height 20
click at [316, 202] on input "Ingrese el Período de Prestación como indica el ejemplo" at bounding box center [389, 199] width 303 height 12
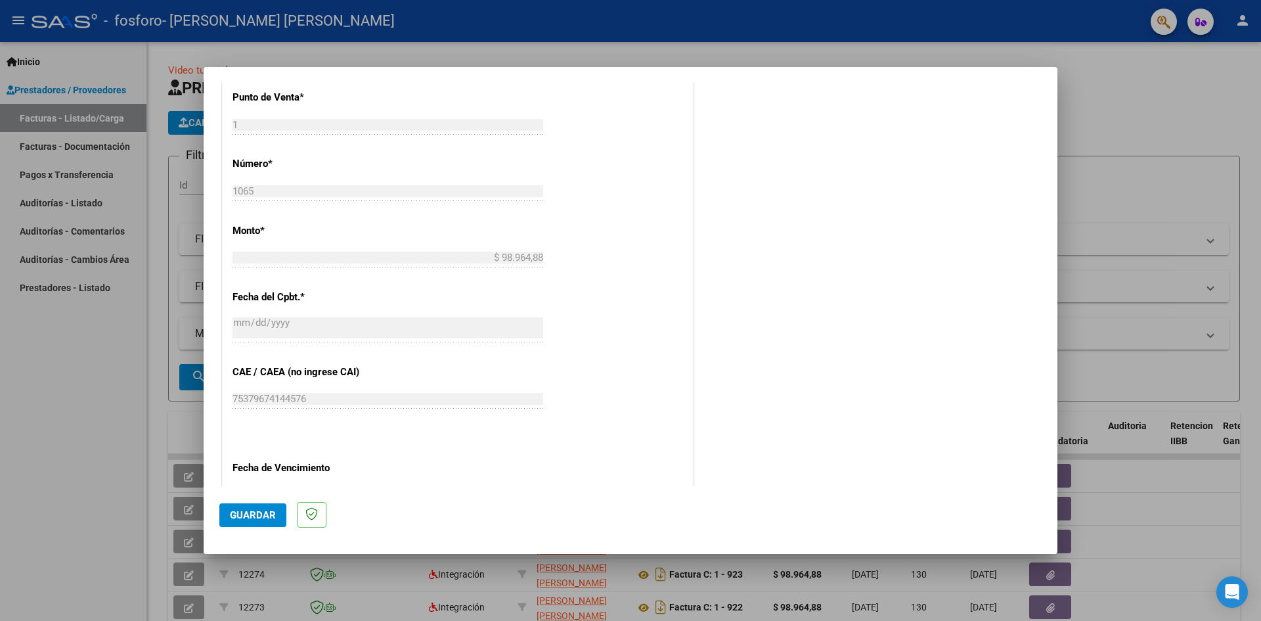
scroll to position [617, 0]
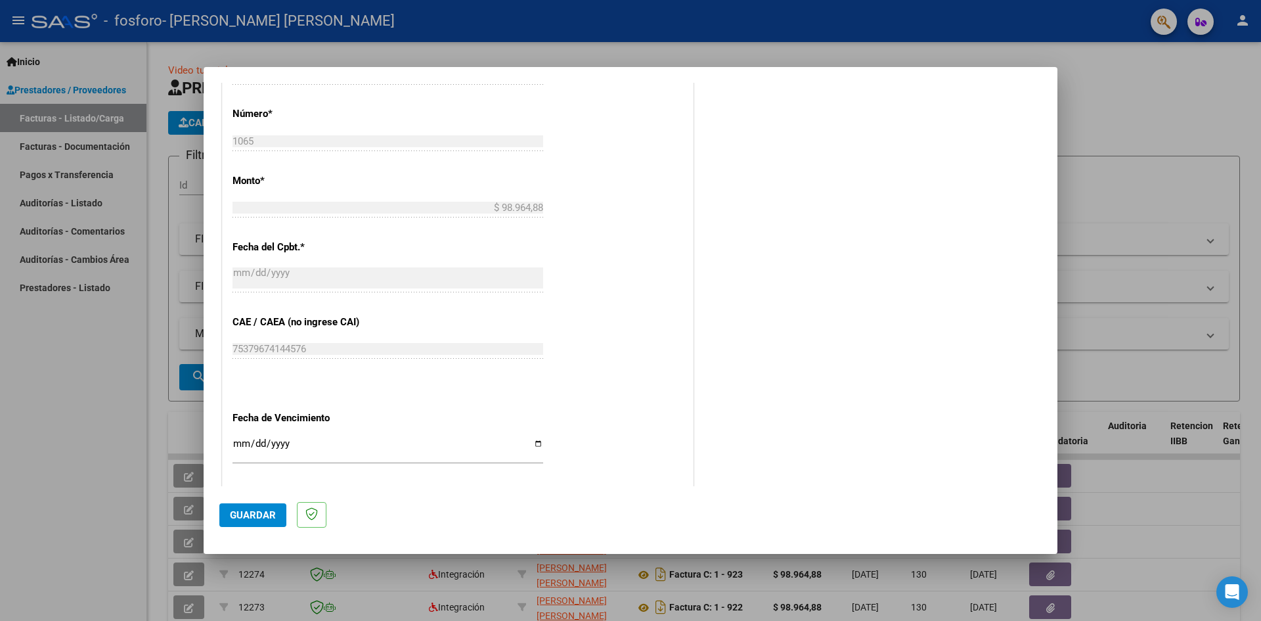
type input "202508"
click at [531, 441] on input "Ingresar la fecha" at bounding box center [387, 448] width 311 height 21
type input "[DATE]"
click at [255, 511] on span "Guardar" at bounding box center [253, 515] width 46 height 12
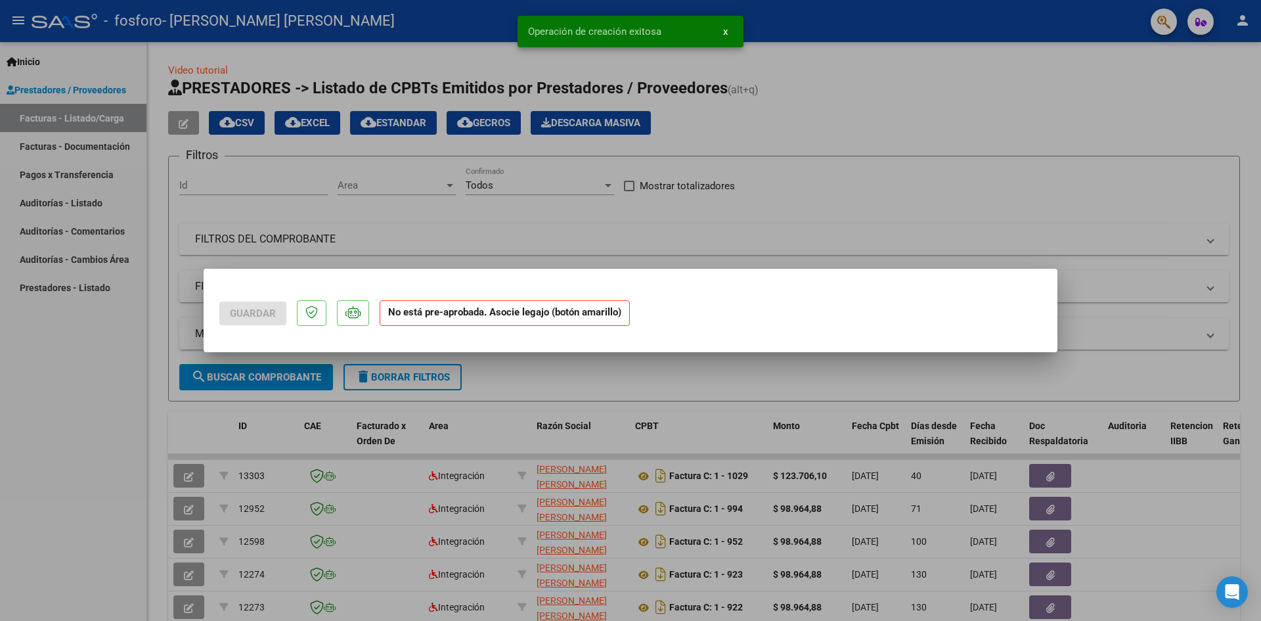
scroll to position [0, 0]
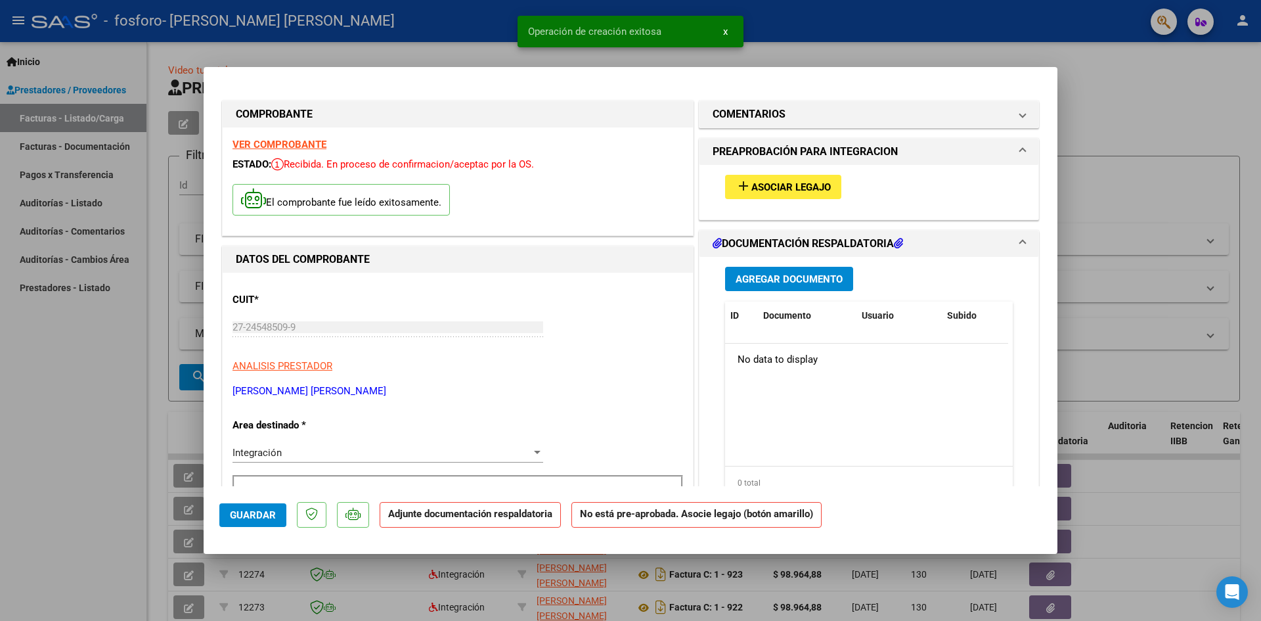
click at [772, 183] on span "Asociar Legajo" at bounding box center [790, 187] width 79 height 12
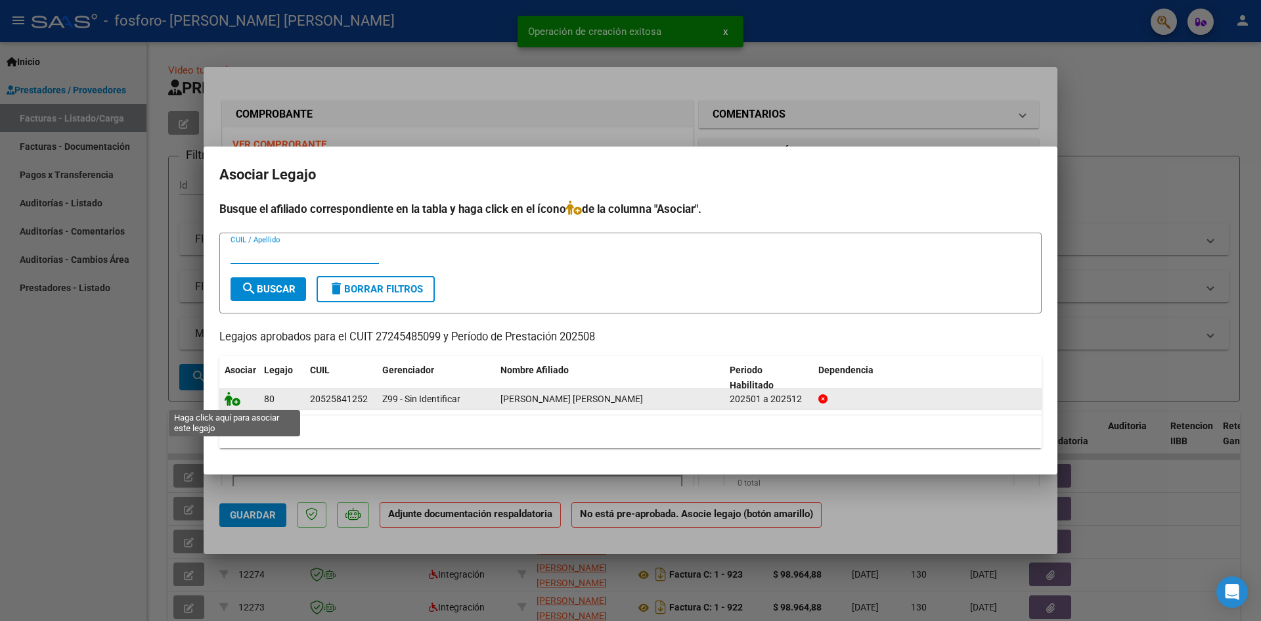
click at [234, 404] on icon at bounding box center [233, 398] width 16 height 14
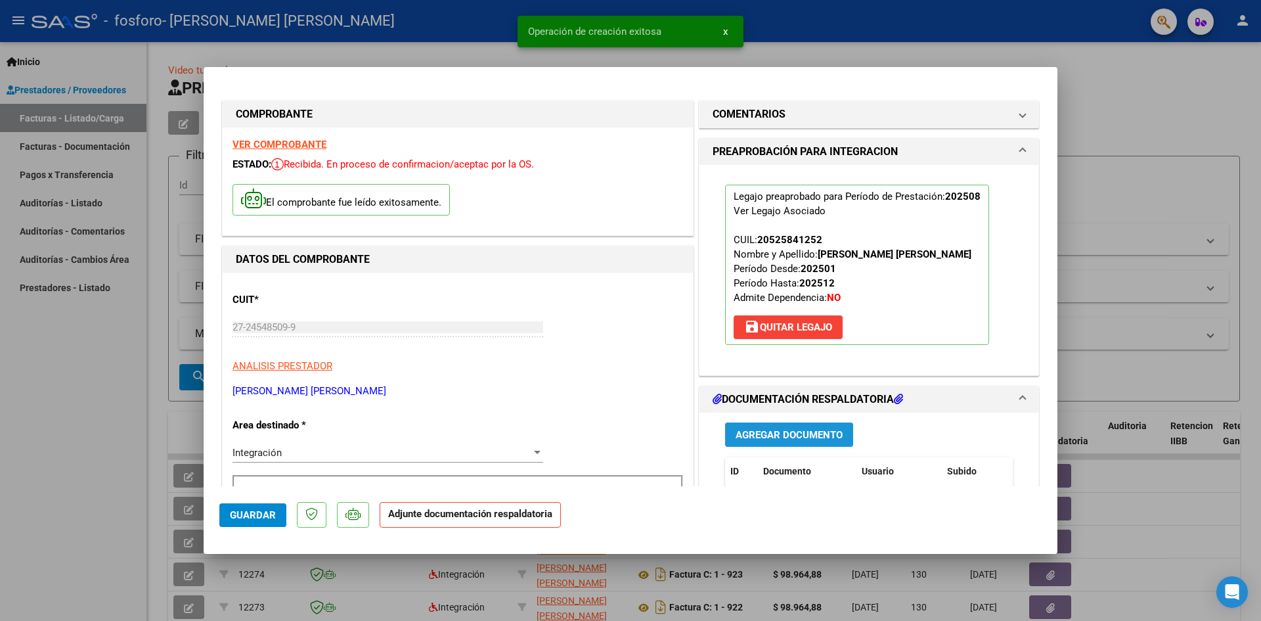
click at [781, 433] on span "Agregar Documento" at bounding box center [788, 435] width 107 height 12
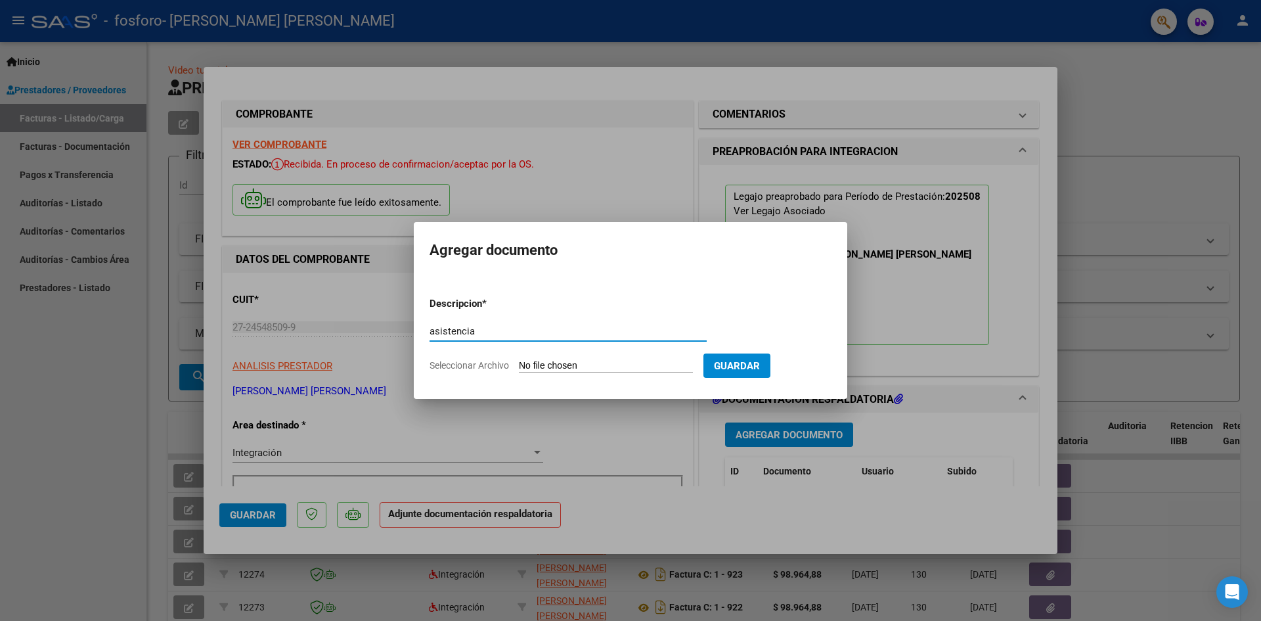
type input "asistencia"
click at [542, 364] on input "Seleccionar Archivo" at bounding box center [606, 366] width 174 height 12
type input "C:\fakepath\Asistencia Thiago alvarenga.pdf"
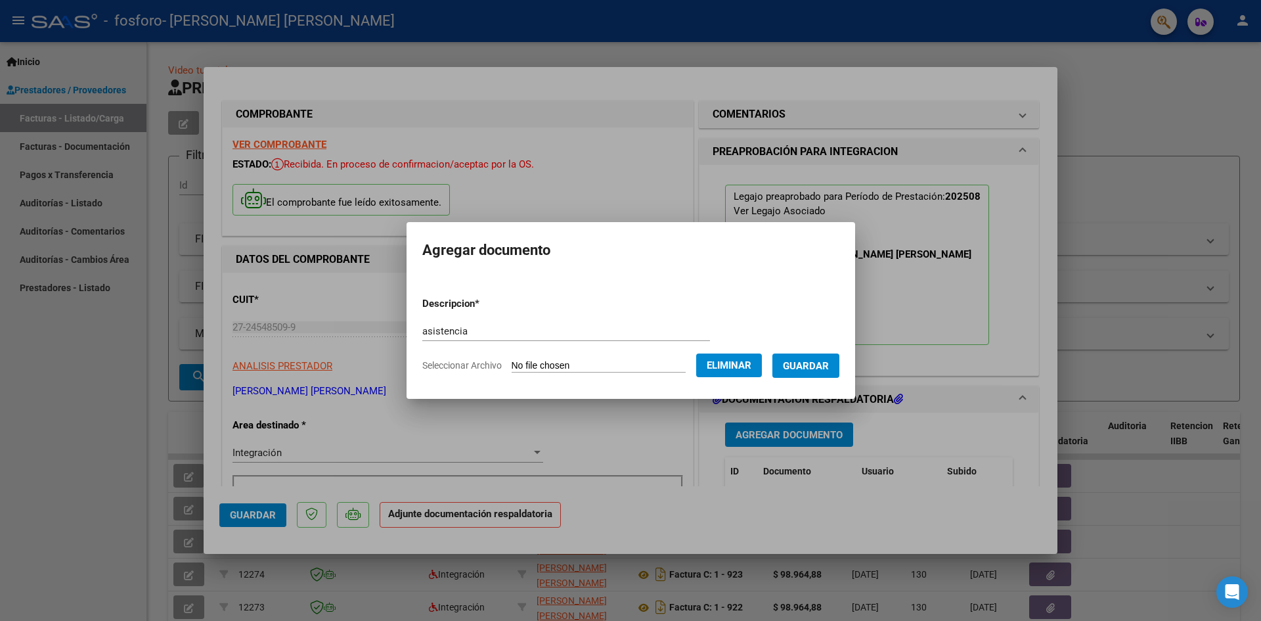
click at [833, 352] on form "Descripcion * asistencia Escriba aquí una descripcion Seleccionar Archivo Elimi…" at bounding box center [630, 334] width 417 height 96
click at [829, 360] on span "Guardar" at bounding box center [806, 366] width 46 height 12
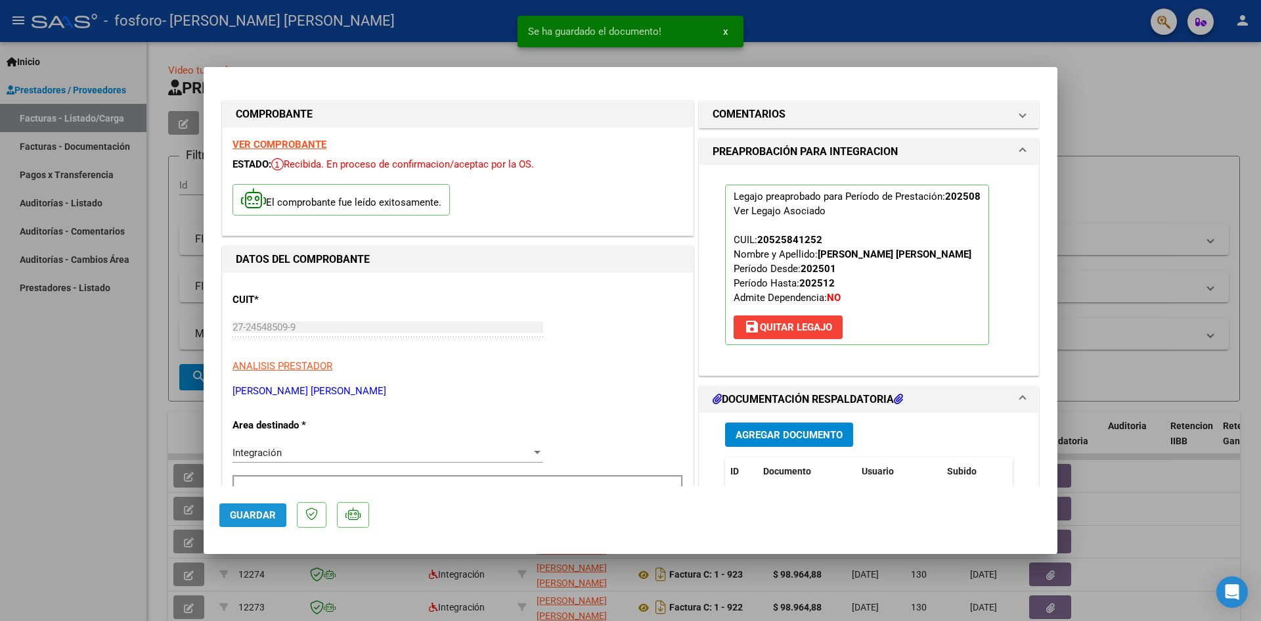
click at [266, 516] on span "Guardar" at bounding box center [253, 515] width 46 height 12
click at [229, 515] on button "Guardar" at bounding box center [252, 515] width 67 height 24
click at [99, 480] on div at bounding box center [630, 310] width 1261 height 621
type input "$ 0,00"
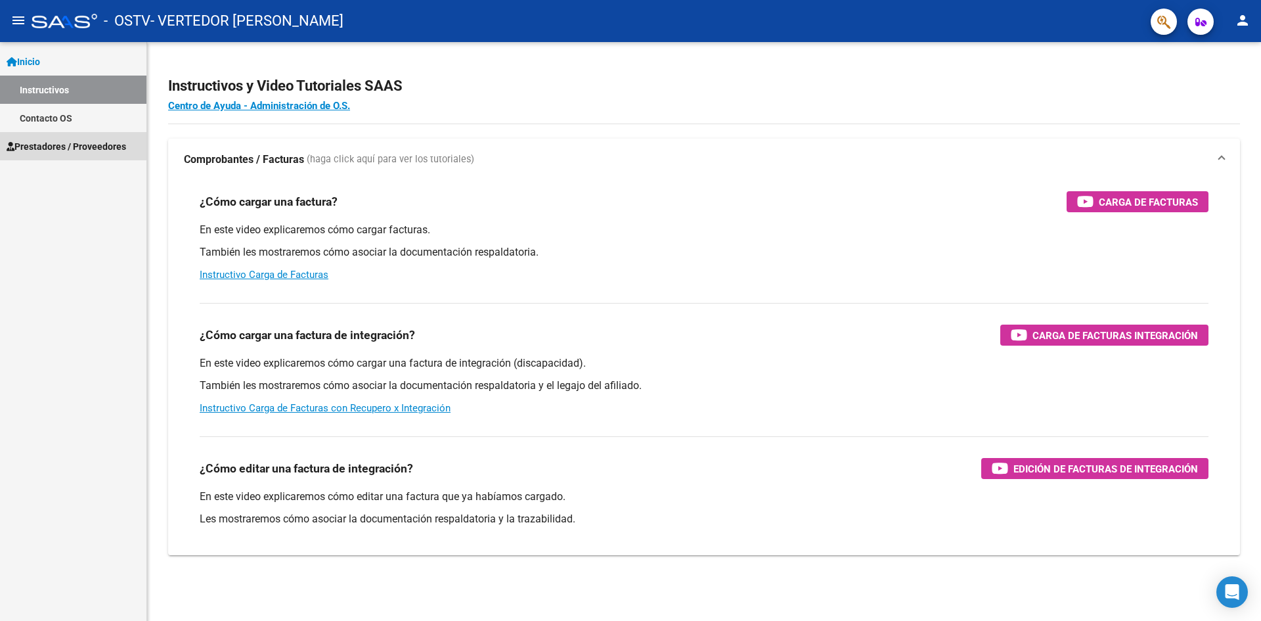
click at [65, 137] on link "Prestadores / Proveedores" at bounding box center [73, 146] width 146 height 28
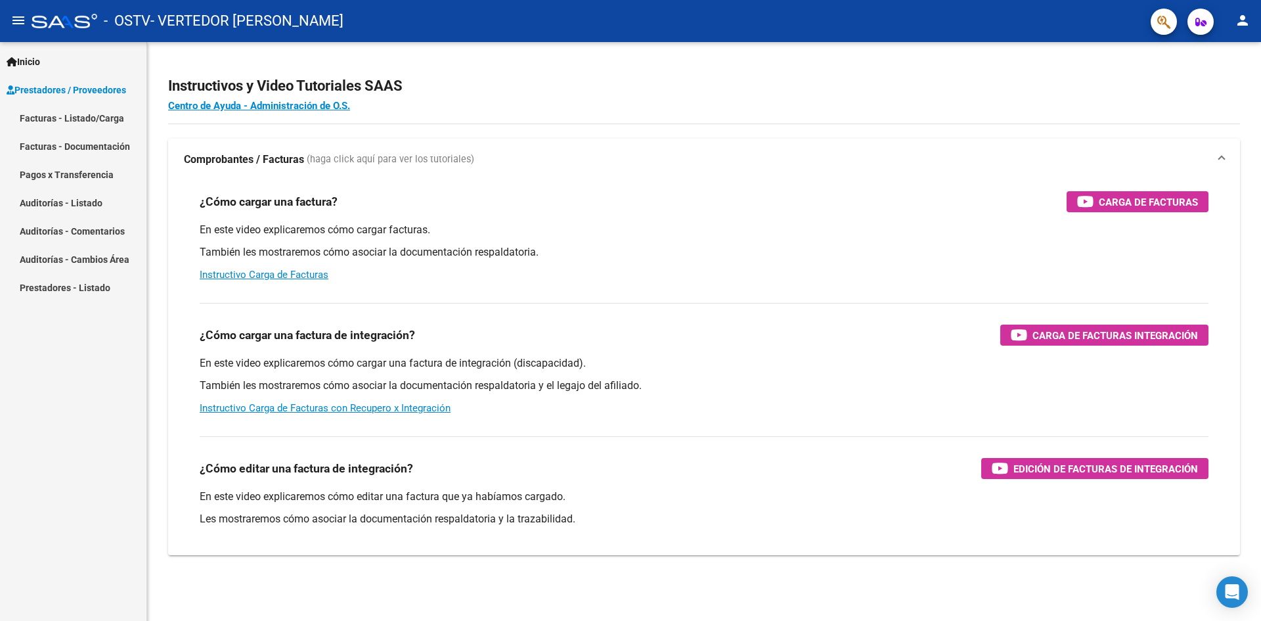
click at [91, 112] on link "Facturas - Listado/Carga" at bounding box center [73, 118] width 146 height 28
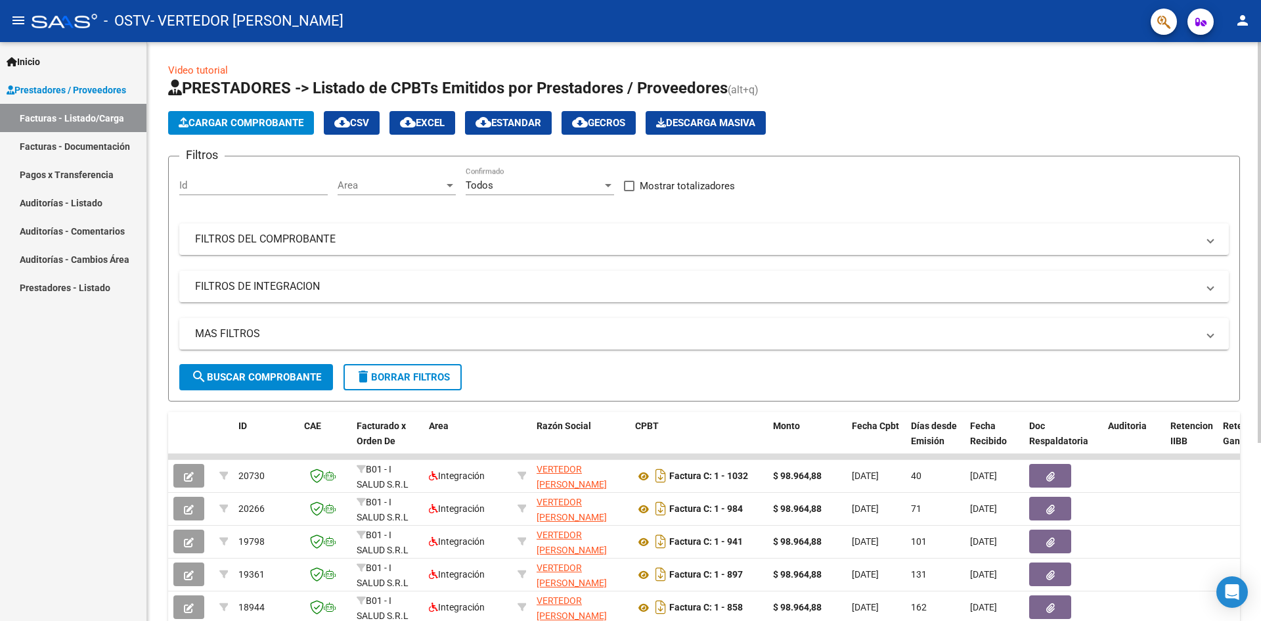
click at [251, 114] on button "Cargar Comprobante" at bounding box center [241, 123] width 146 height 24
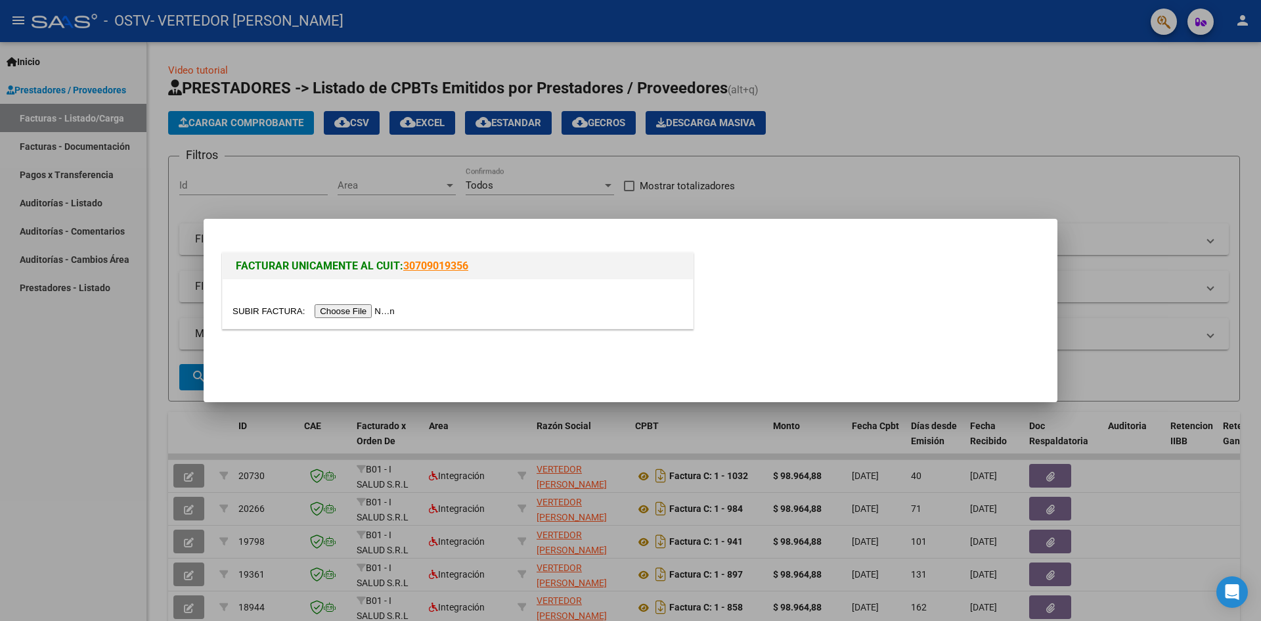
click at [380, 309] on input "file" at bounding box center [315, 311] width 166 height 14
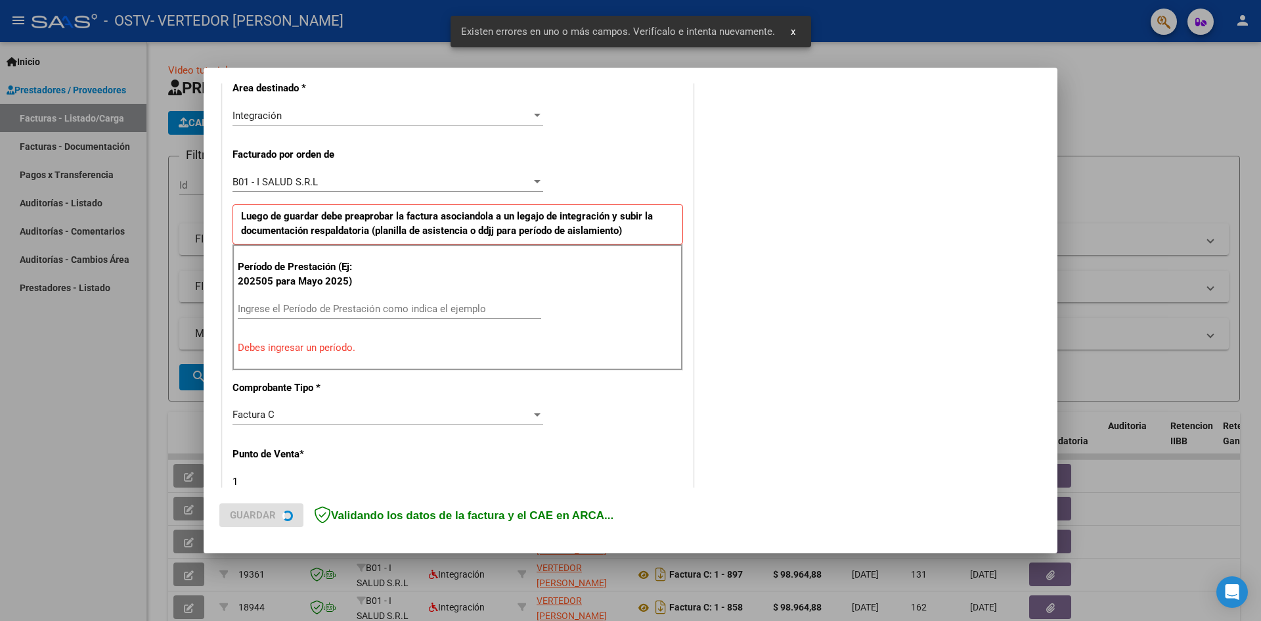
scroll to position [413, 0]
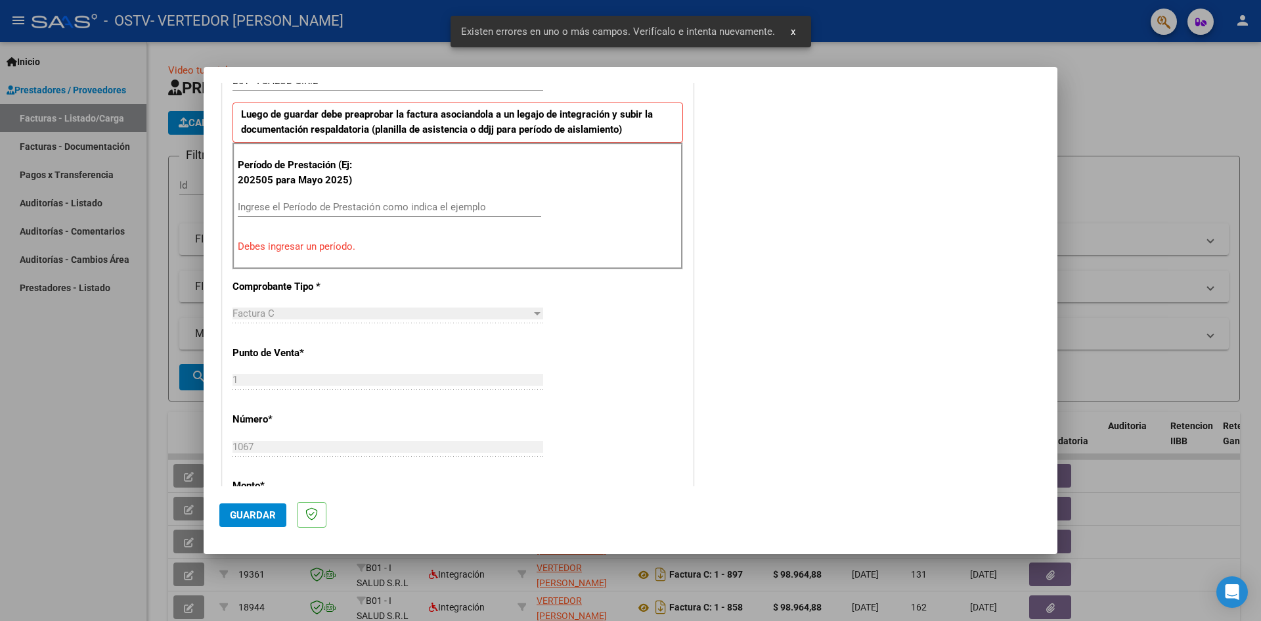
click at [318, 200] on div "Ingrese el Período de Prestación como indica el ejemplo" at bounding box center [389, 207] width 303 height 20
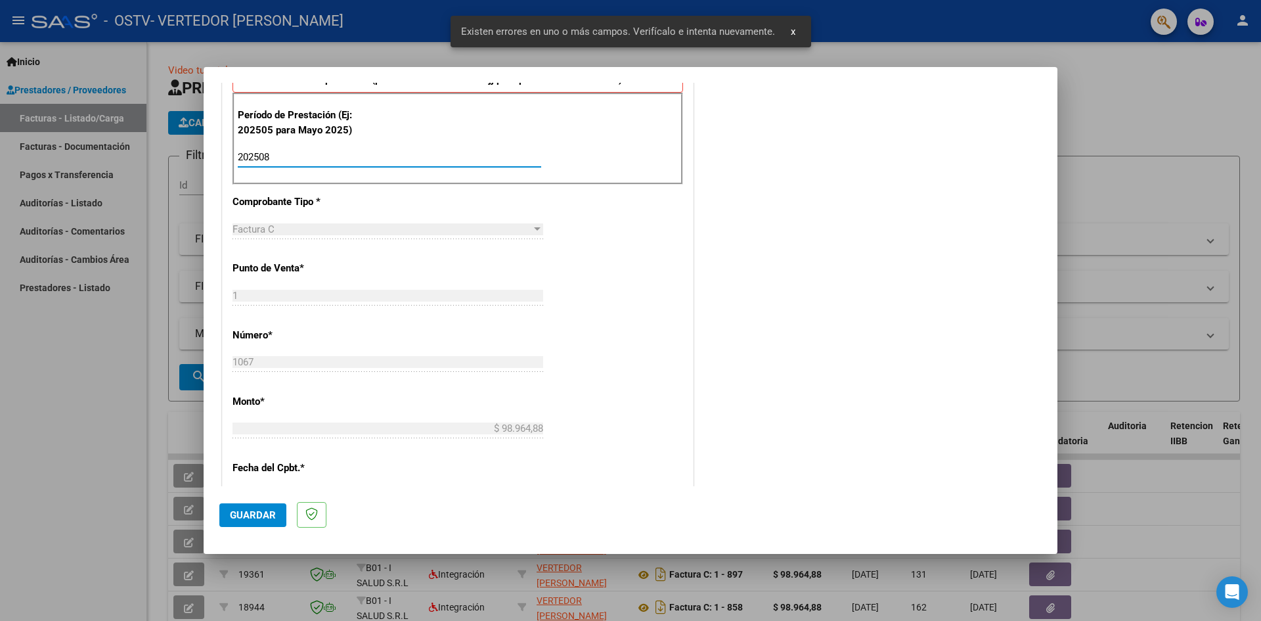
scroll to position [807, 0]
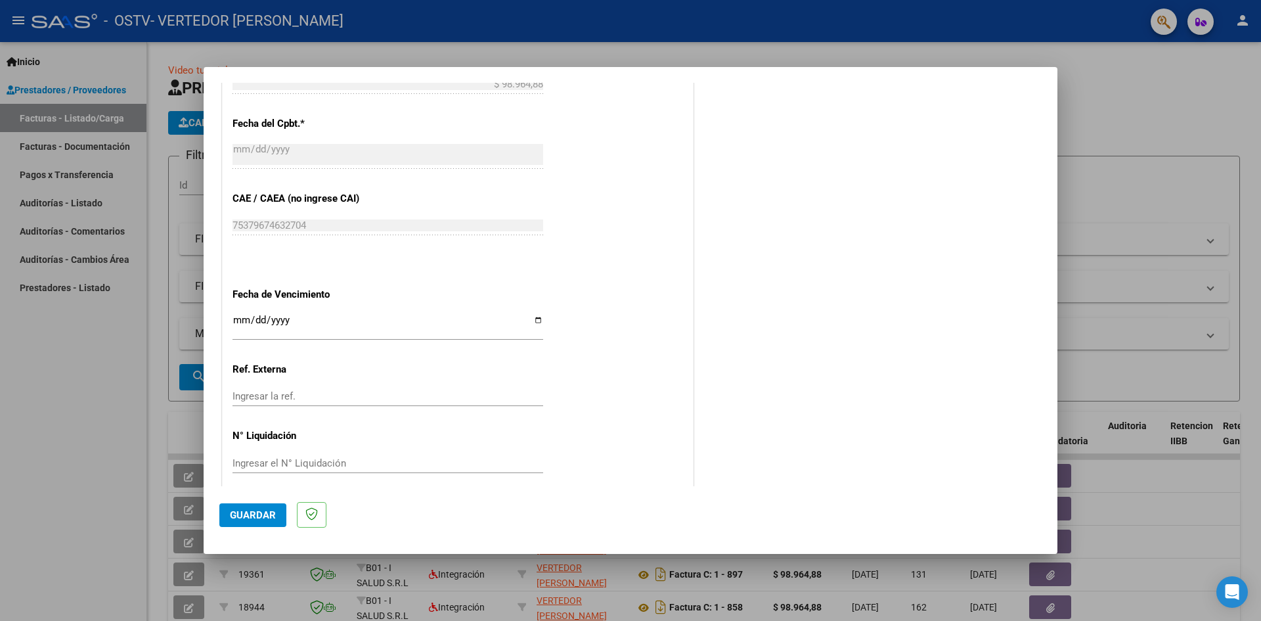
type input "202508"
click at [526, 319] on input "Ingresar la fecha" at bounding box center [387, 325] width 311 height 21
click at [531, 318] on input "Ingresar la fecha" at bounding box center [387, 325] width 311 height 21
type input "[DATE]"
click at [250, 513] on span "Guardar" at bounding box center [253, 515] width 46 height 12
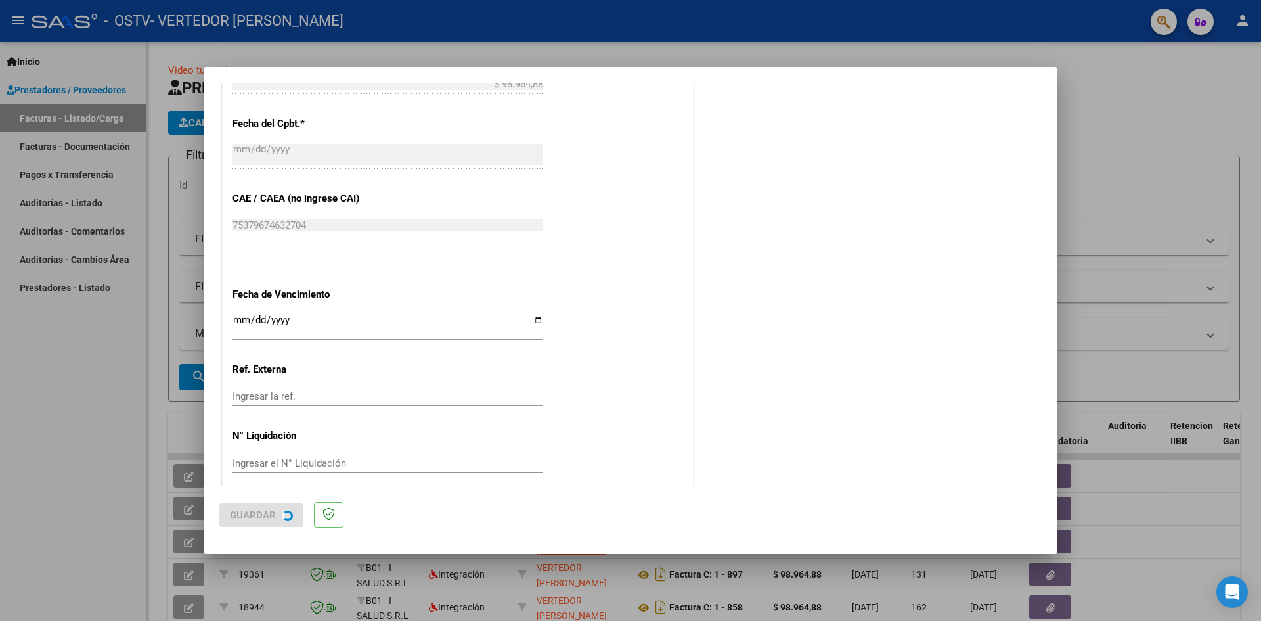
scroll to position [0, 0]
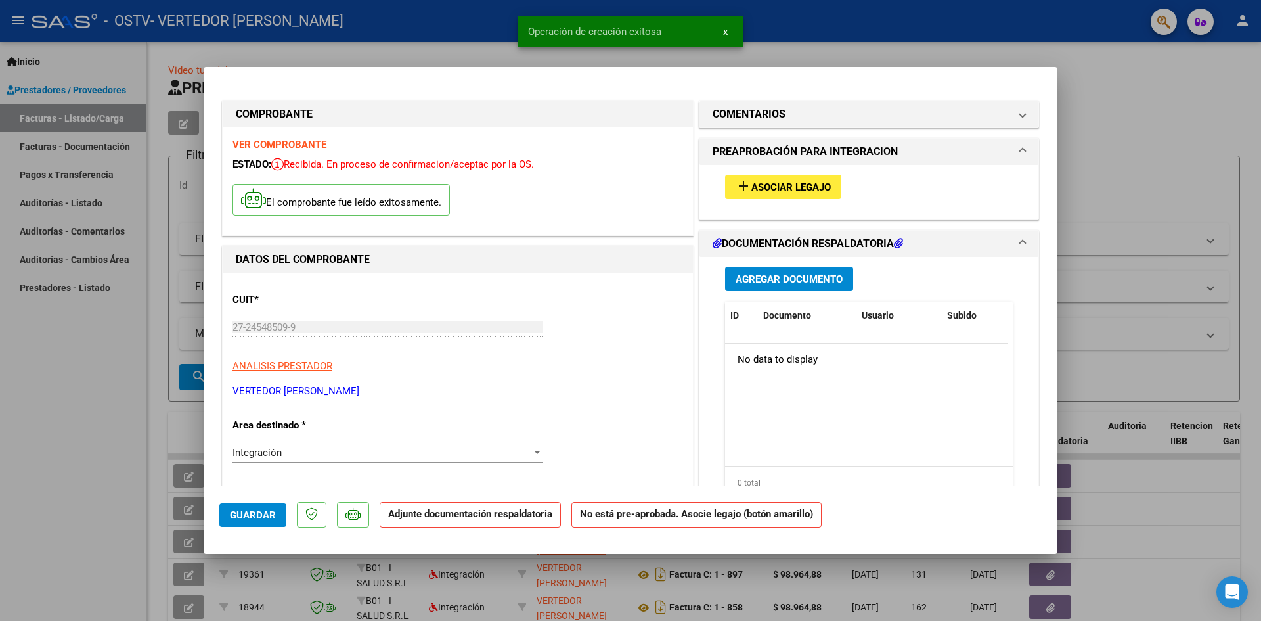
click at [810, 188] on span "Asociar Legajo" at bounding box center [790, 187] width 79 height 12
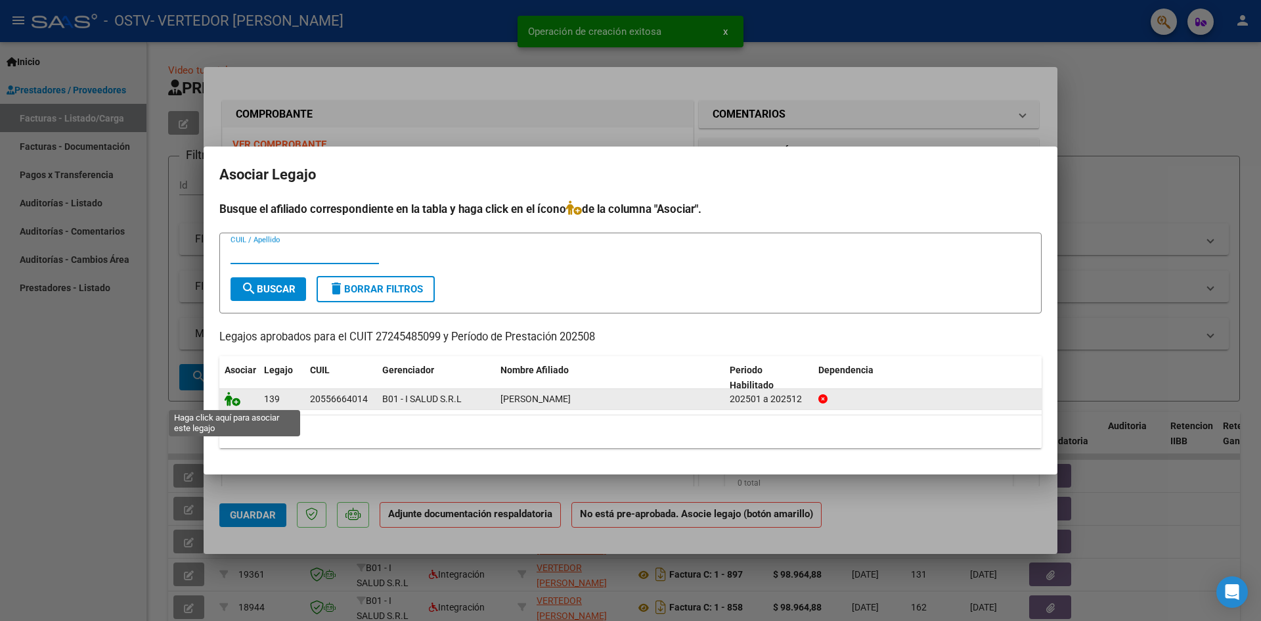
click at [234, 401] on icon at bounding box center [233, 398] width 16 height 14
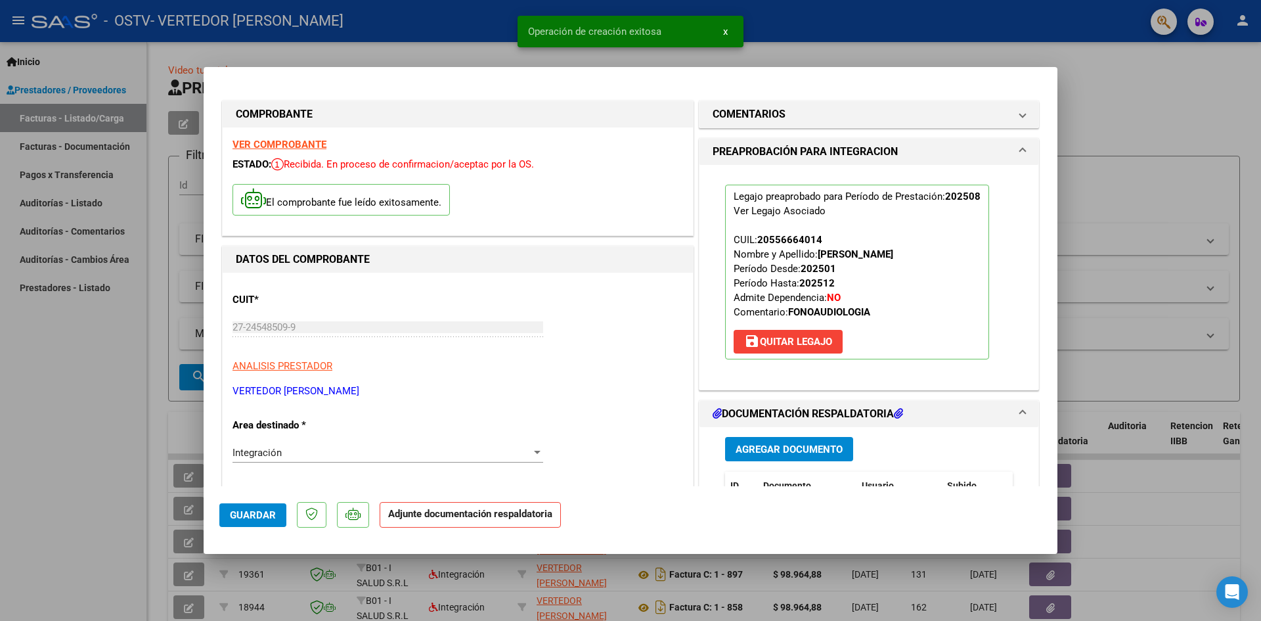
click at [787, 454] on button "Agregar Documento" at bounding box center [789, 449] width 128 height 24
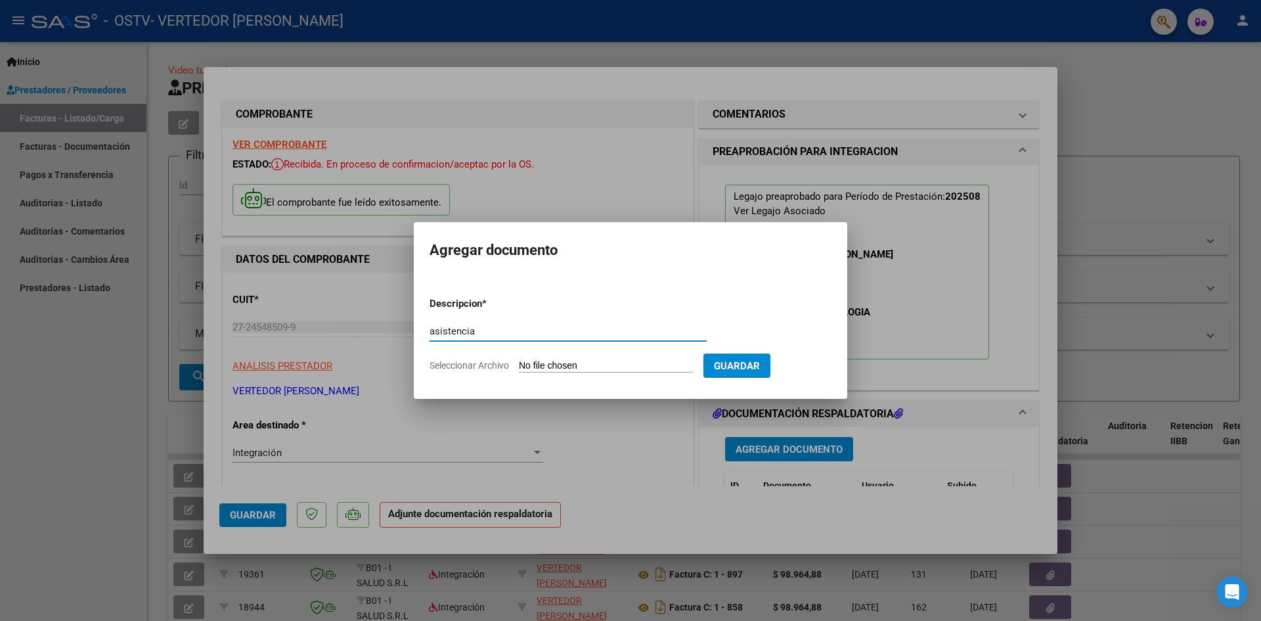
type input "asistencia"
click at [519, 372] on form "Descripcion * asistencia Escriba aquí una descripcion Seleccionar Archivo Guard…" at bounding box center [630, 334] width 402 height 96
click at [522, 365] on input "Seleccionar Archivo" at bounding box center [606, 366] width 174 height 12
type input "C:\fakepath\Asistencia Lisandro Gonzalez.pdf"
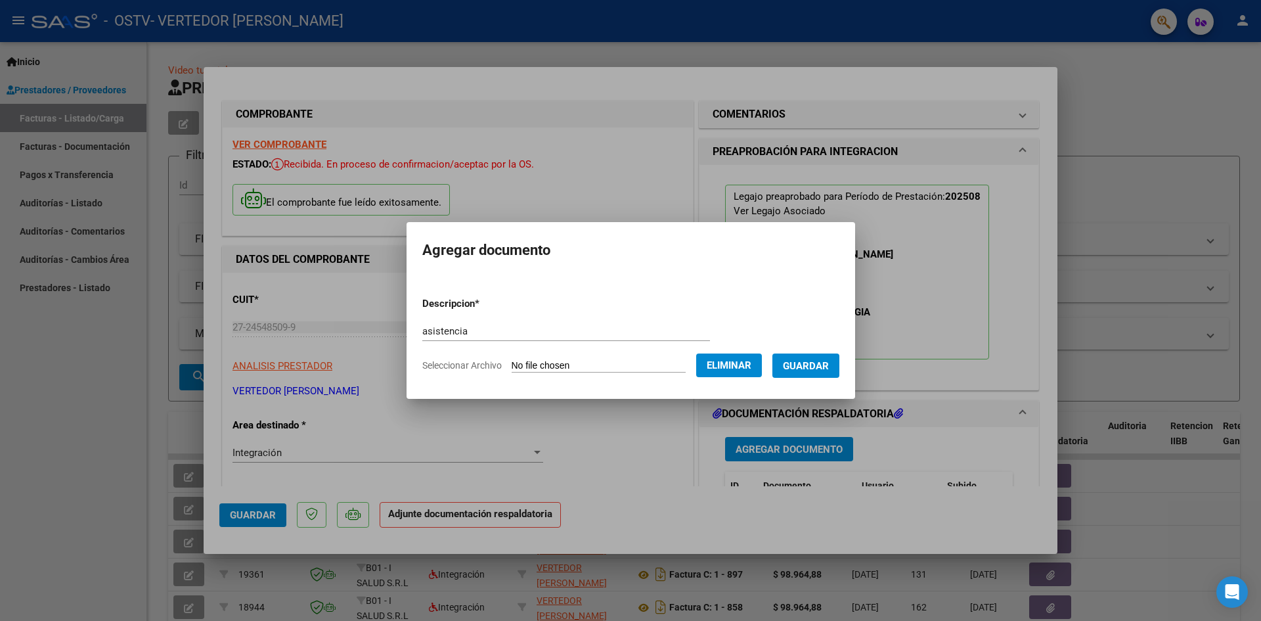
click at [820, 366] on span "Guardar" at bounding box center [806, 366] width 46 height 12
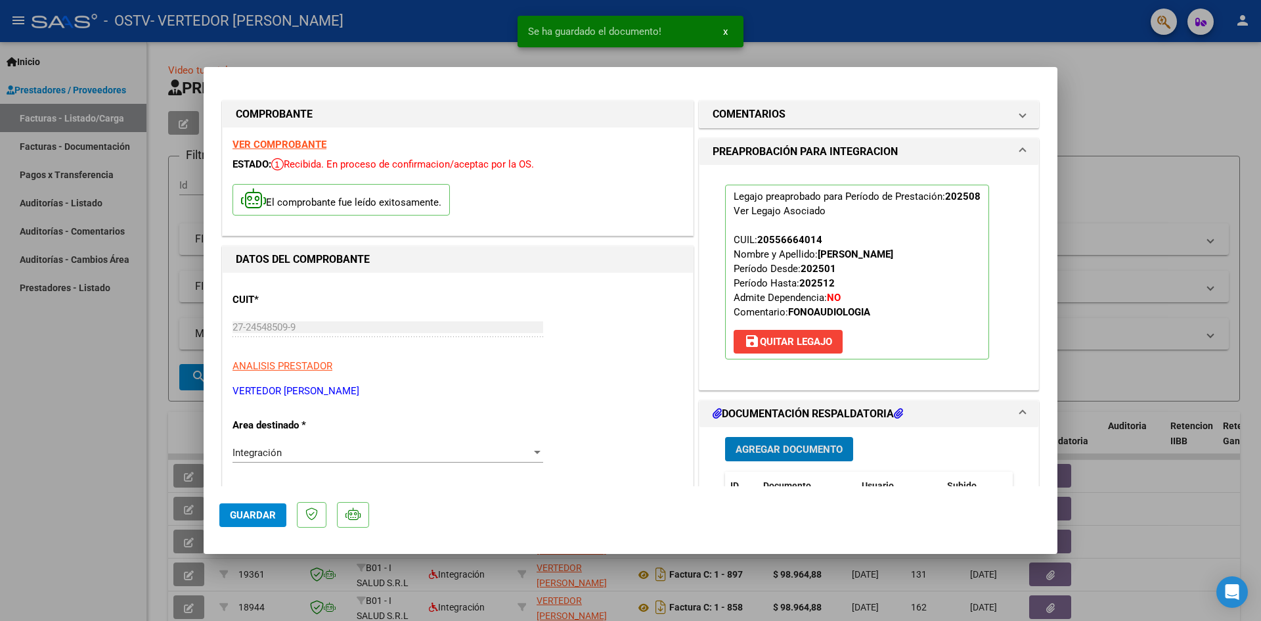
click at [269, 513] on span "Guardar" at bounding box center [253, 515] width 46 height 12
click at [57, 471] on div at bounding box center [630, 310] width 1261 height 621
type input "$ 0,00"
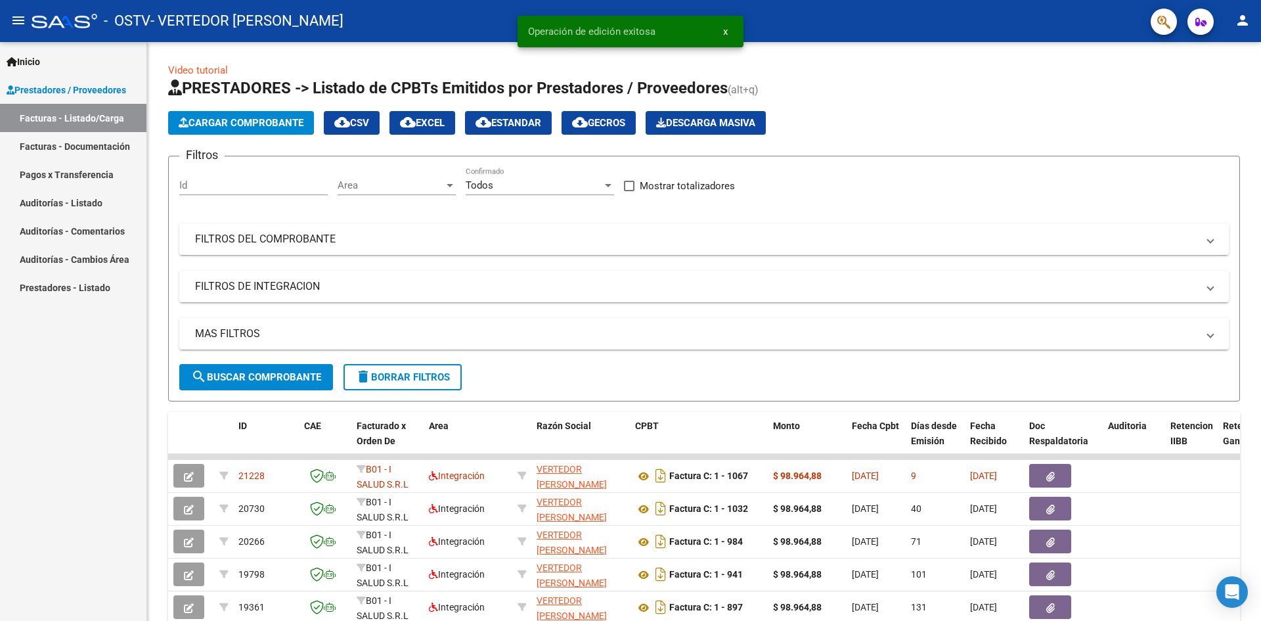
click at [1240, 16] on mat-icon "person" at bounding box center [1242, 20] width 16 height 16
click at [1202, 83] on button "exit_to_app Salir" at bounding box center [1215, 87] width 80 height 32
